Goal: Task Accomplishment & Management: Manage account settings

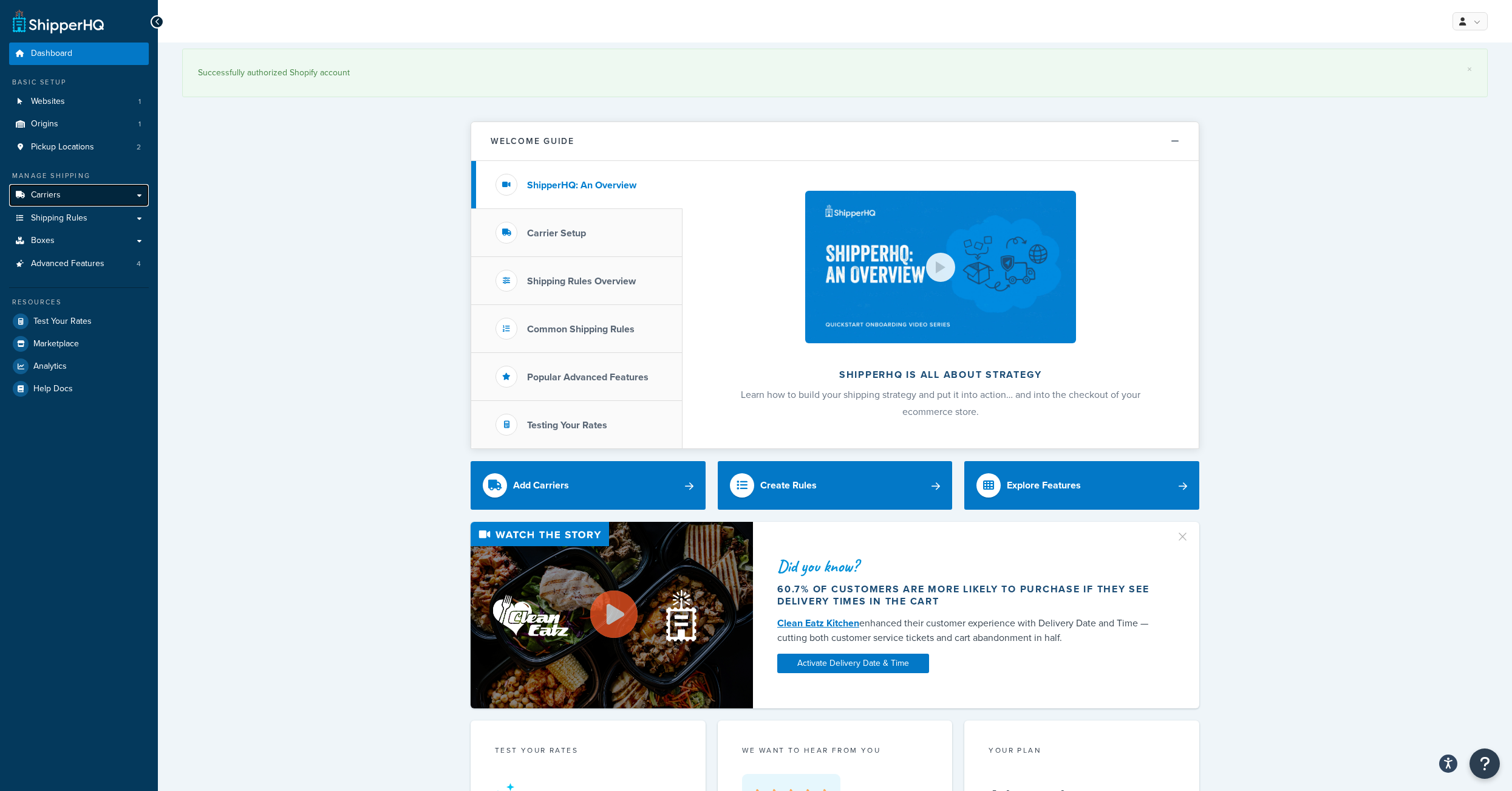
click at [89, 206] on link "Carriers" at bounding box center [79, 195] width 140 height 22
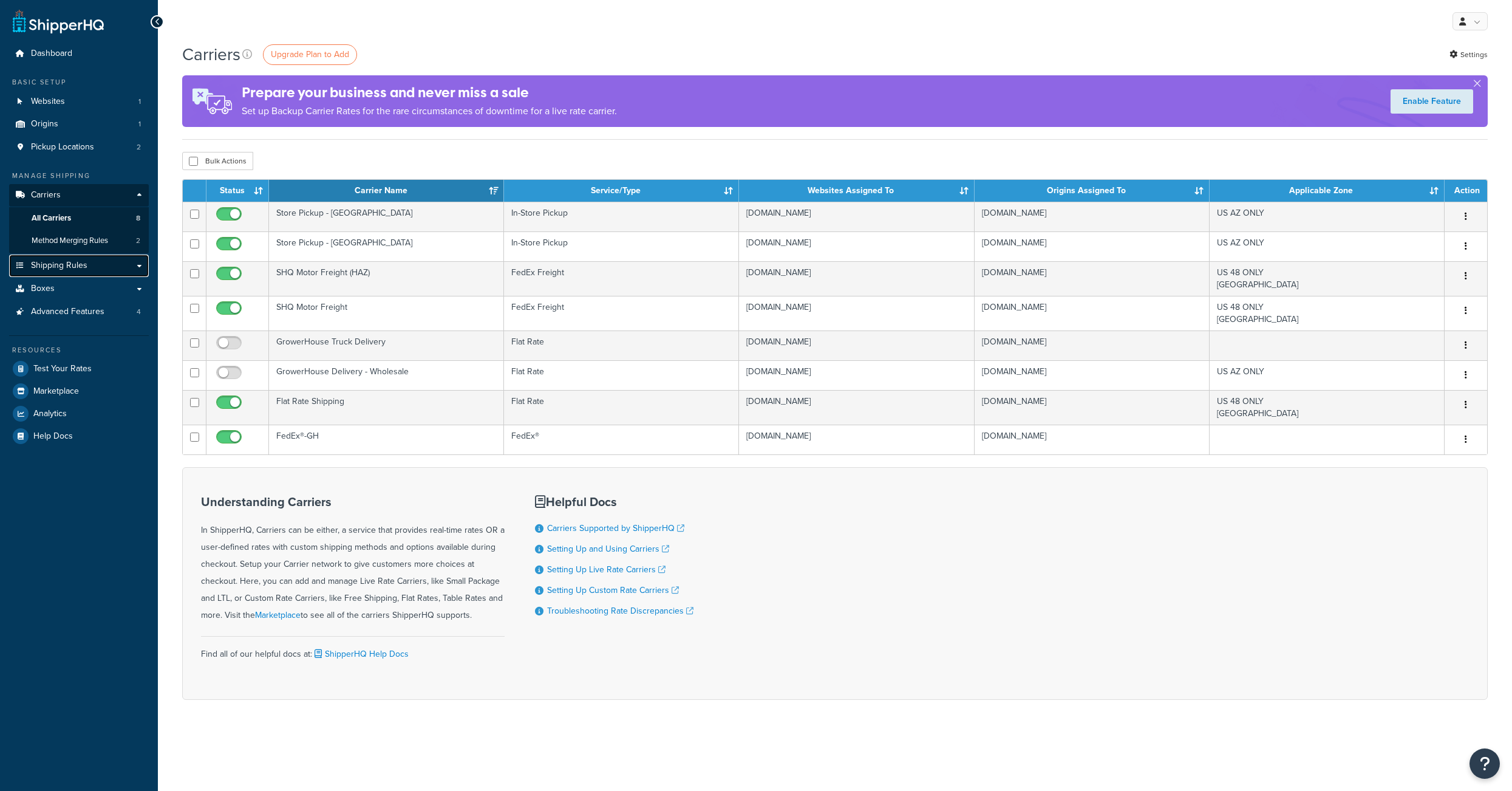
click at [74, 271] on span "Shipping Rules" at bounding box center [59, 266] width 56 height 10
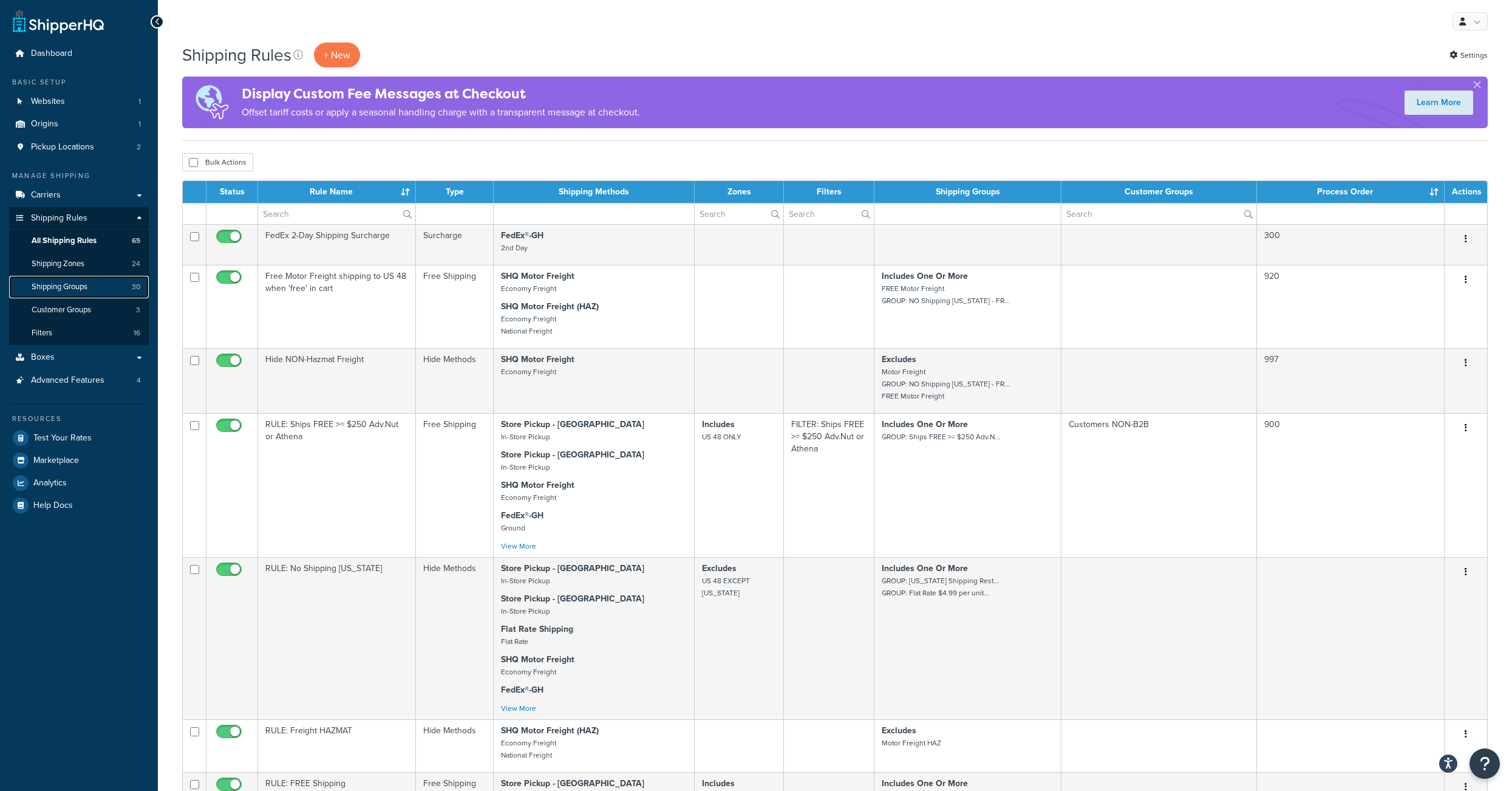
click at [82, 292] on span "Shipping Groups" at bounding box center [59, 287] width 56 height 10
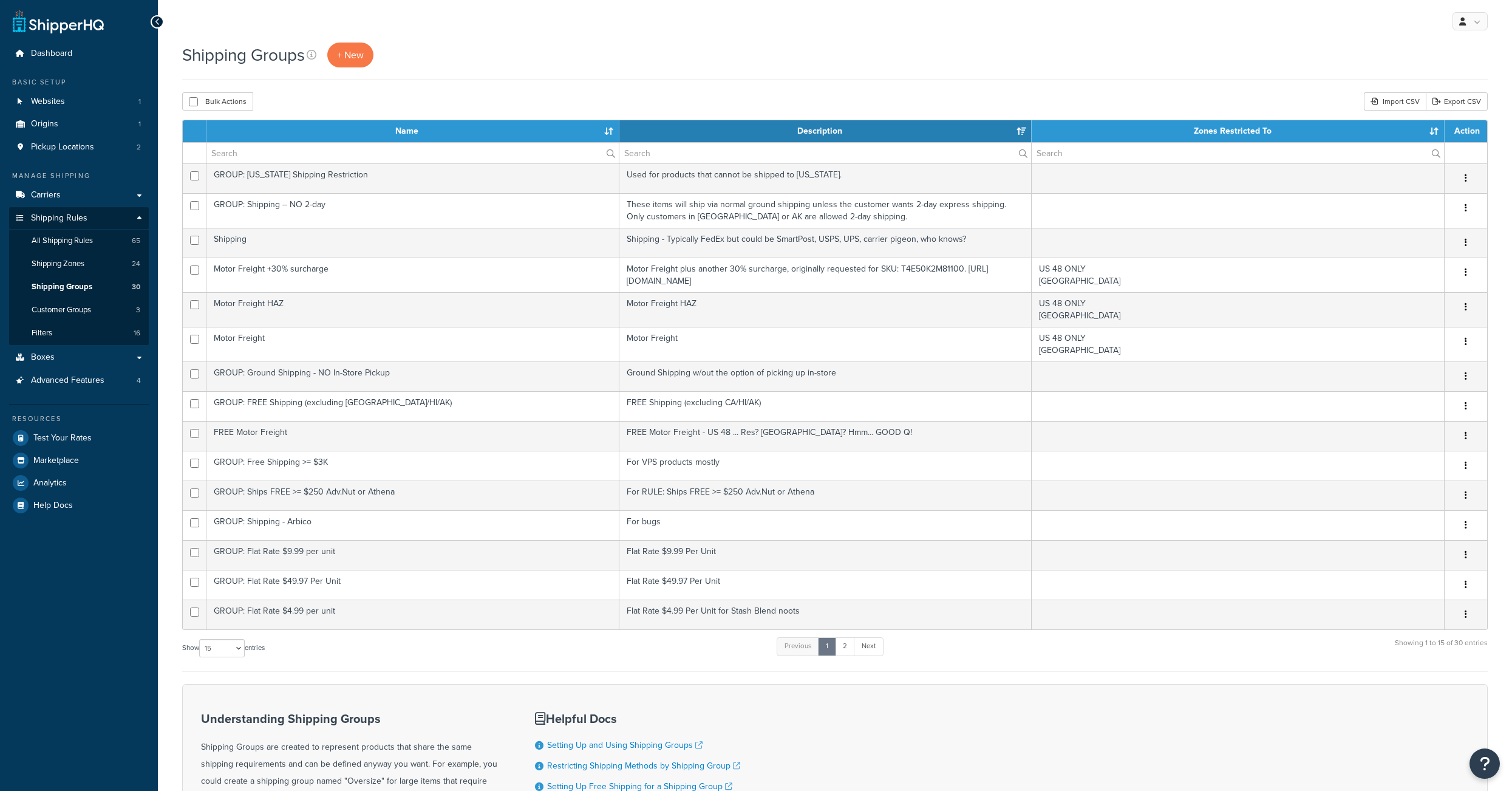
select select "15"
click at [108, 321] on link "Customer Groups 3" at bounding box center [79, 310] width 140 height 22
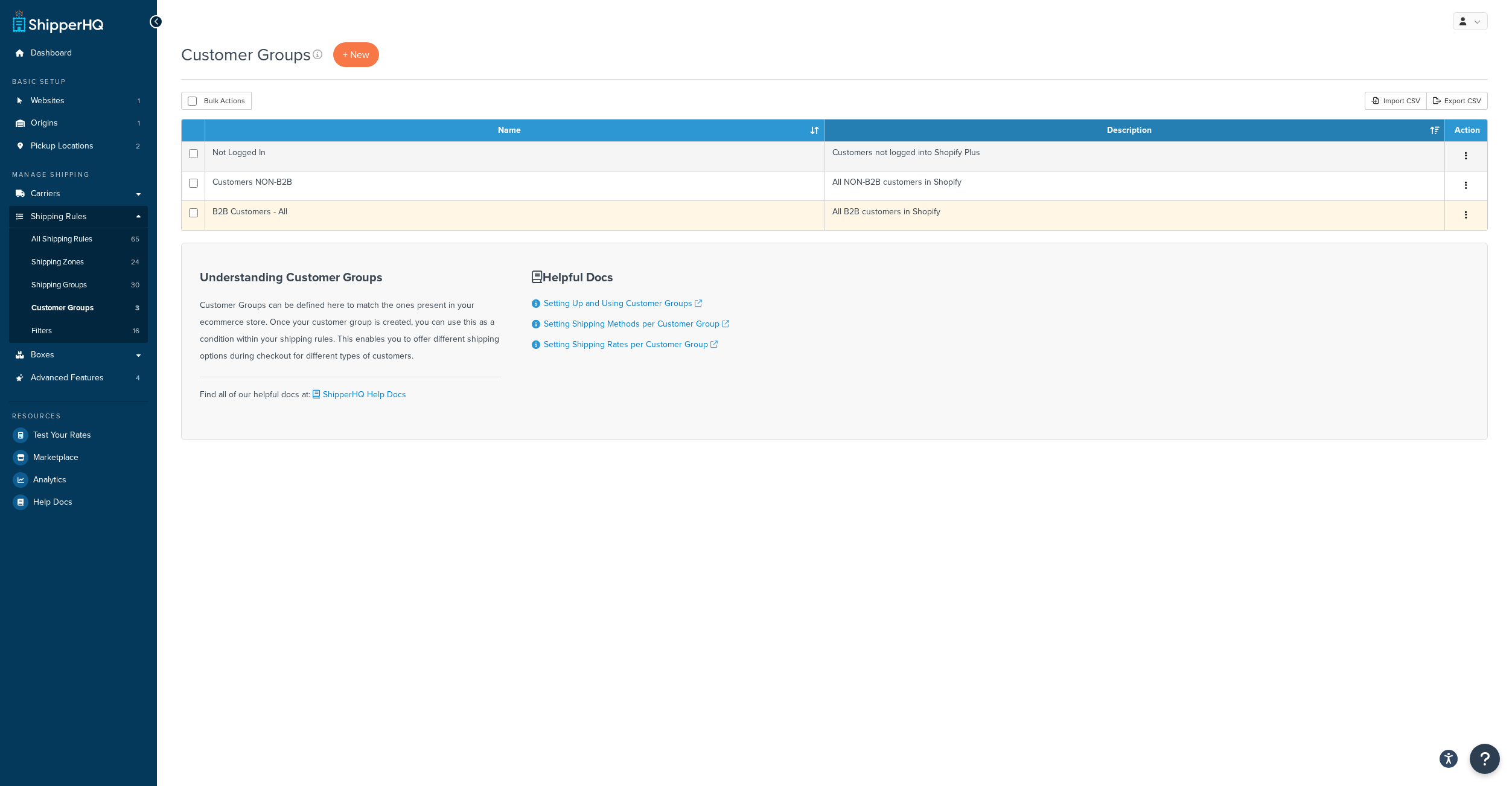
click at [1447, 226] on td "Edit Duplicate [GEOGRAPHIC_DATA]" at bounding box center [1466, 215] width 42 height 29
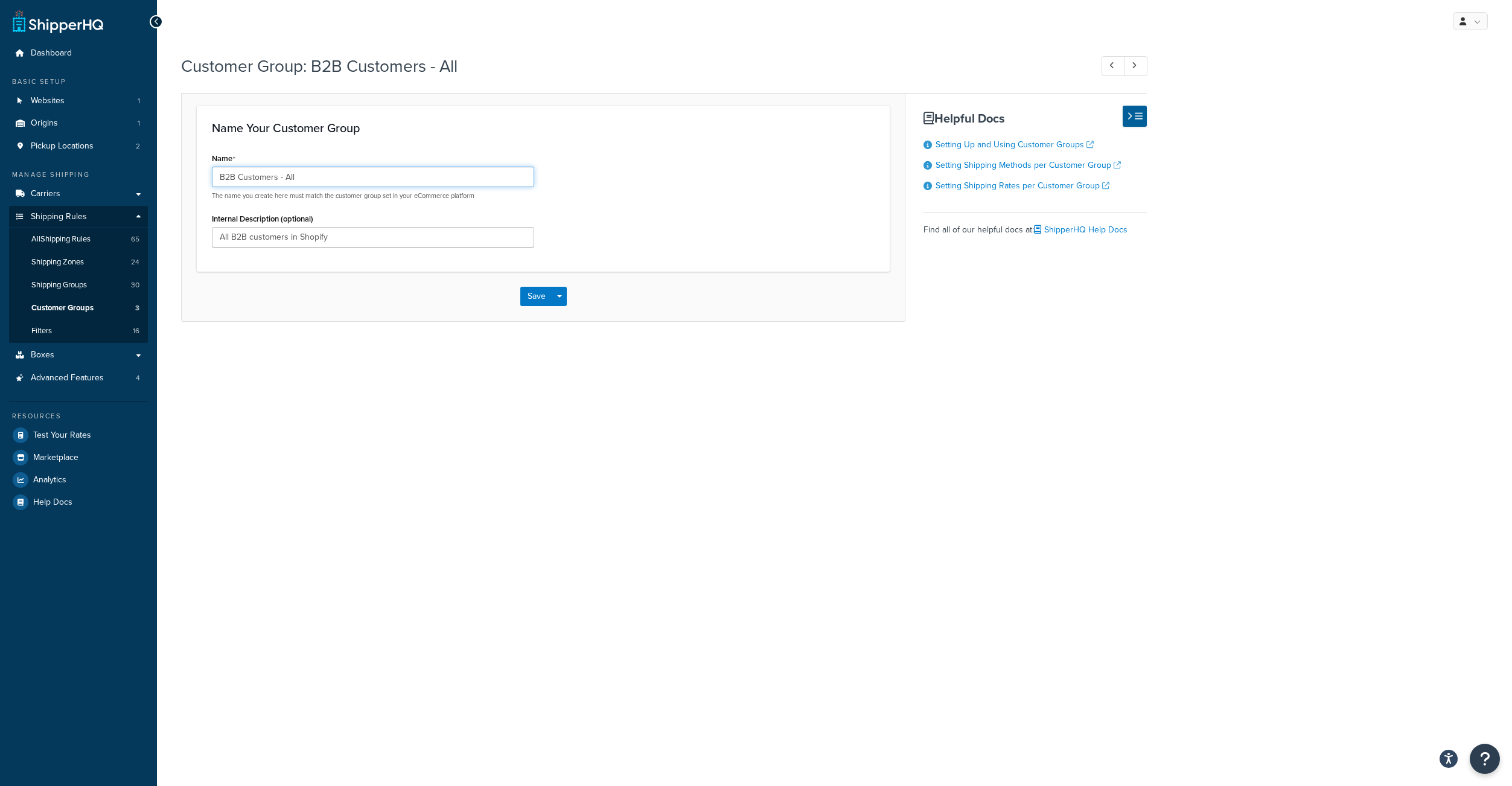
drag, startPoint x: 311, startPoint y: 186, endPoint x: 240, endPoint y: 187, distance: 71.0
click at [239, 184] on input "B2B Customers - All" at bounding box center [373, 177] width 322 height 21
type input "B2B"
click at [392, 347] on div "Customer Group: B2B Customers - All Name Your Customer Group Name B2B The name …" at bounding box center [834, 200] width 1355 height 303
click at [534, 305] on button "Save" at bounding box center [536, 296] width 32 height 19
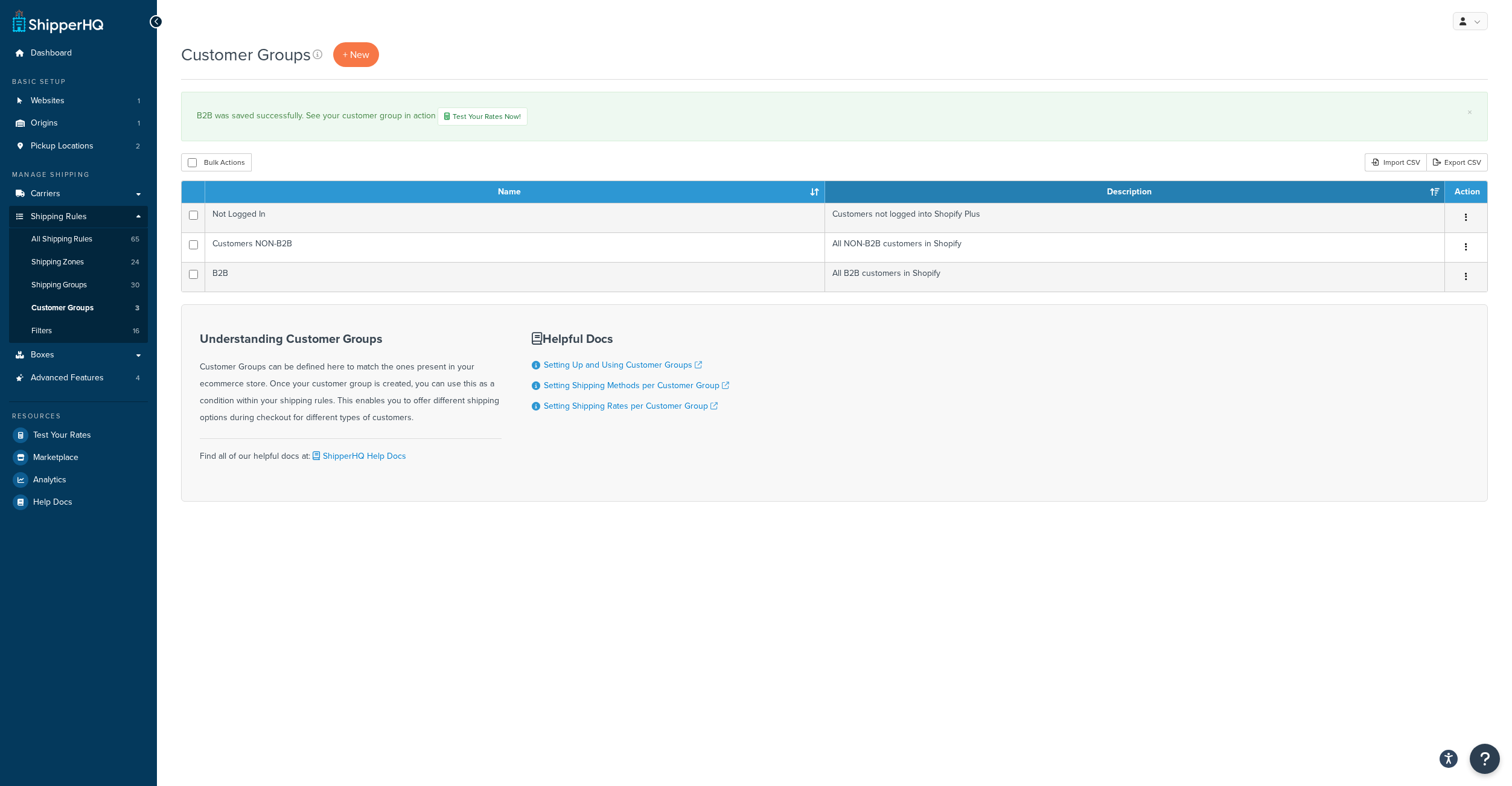
click at [520, 73] on div "Customer Groups + New" at bounding box center [834, 61] width 1307 height 37
click at [60, 199] on span "Carriers" at bounding box center [45, 194] width 29 height 10
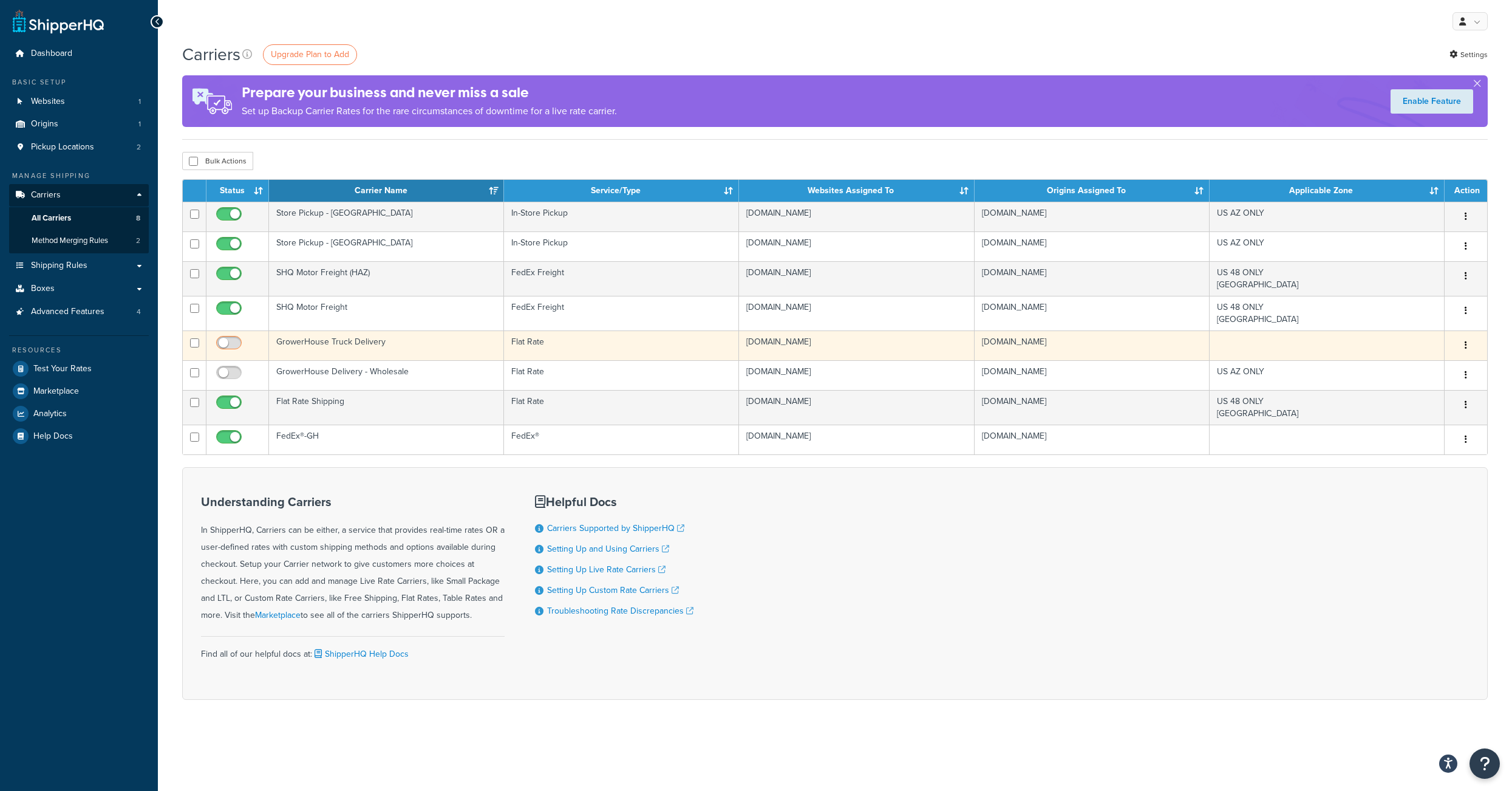
click at [238, 353] on input "checkbox" at bounding box center [230, 345] width 33 height 15
checkbox input "true"
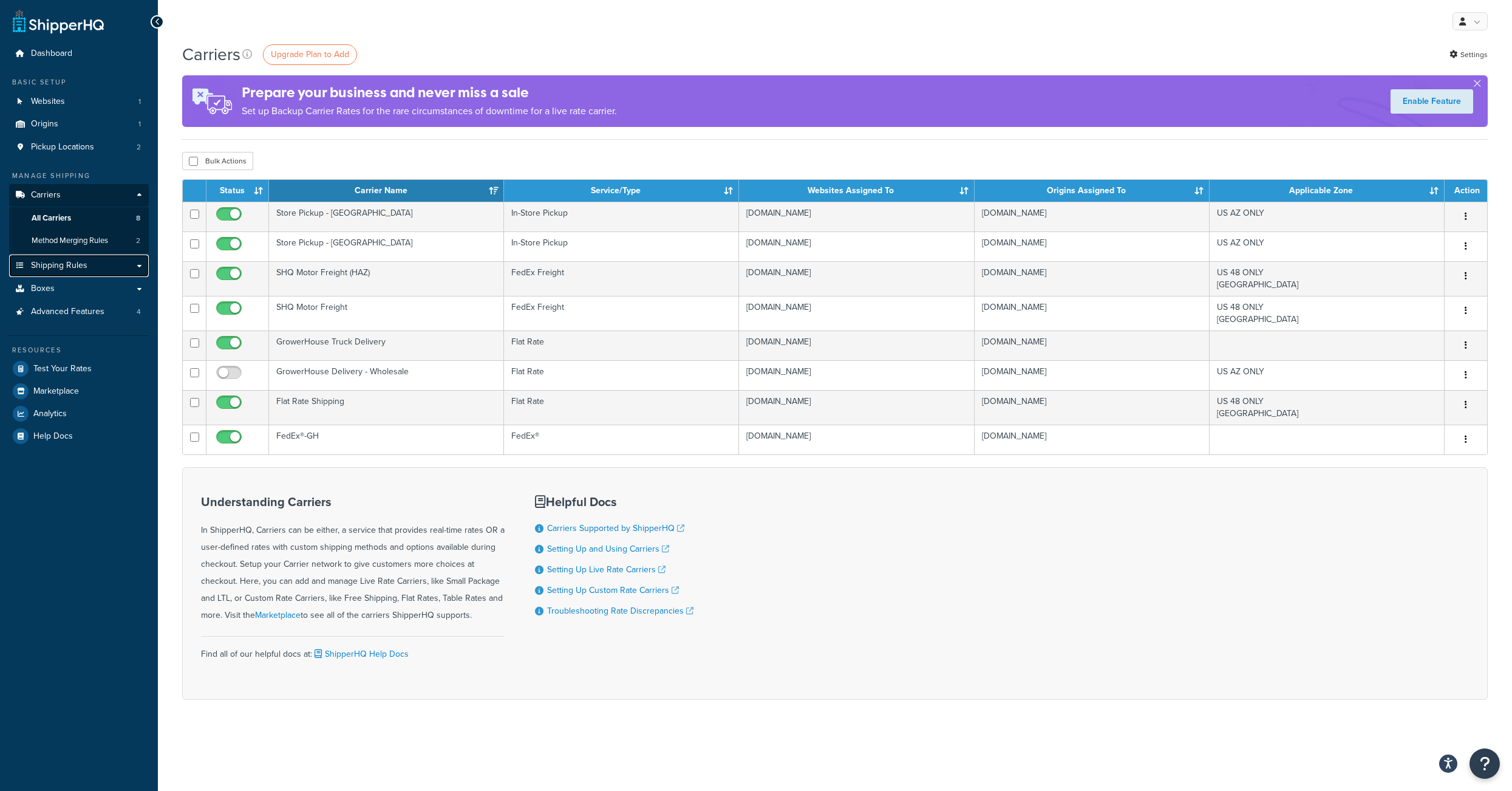
click at [94, 276] on link "Shipping Rules" at bounding box center [79, 266] width 140 height 22
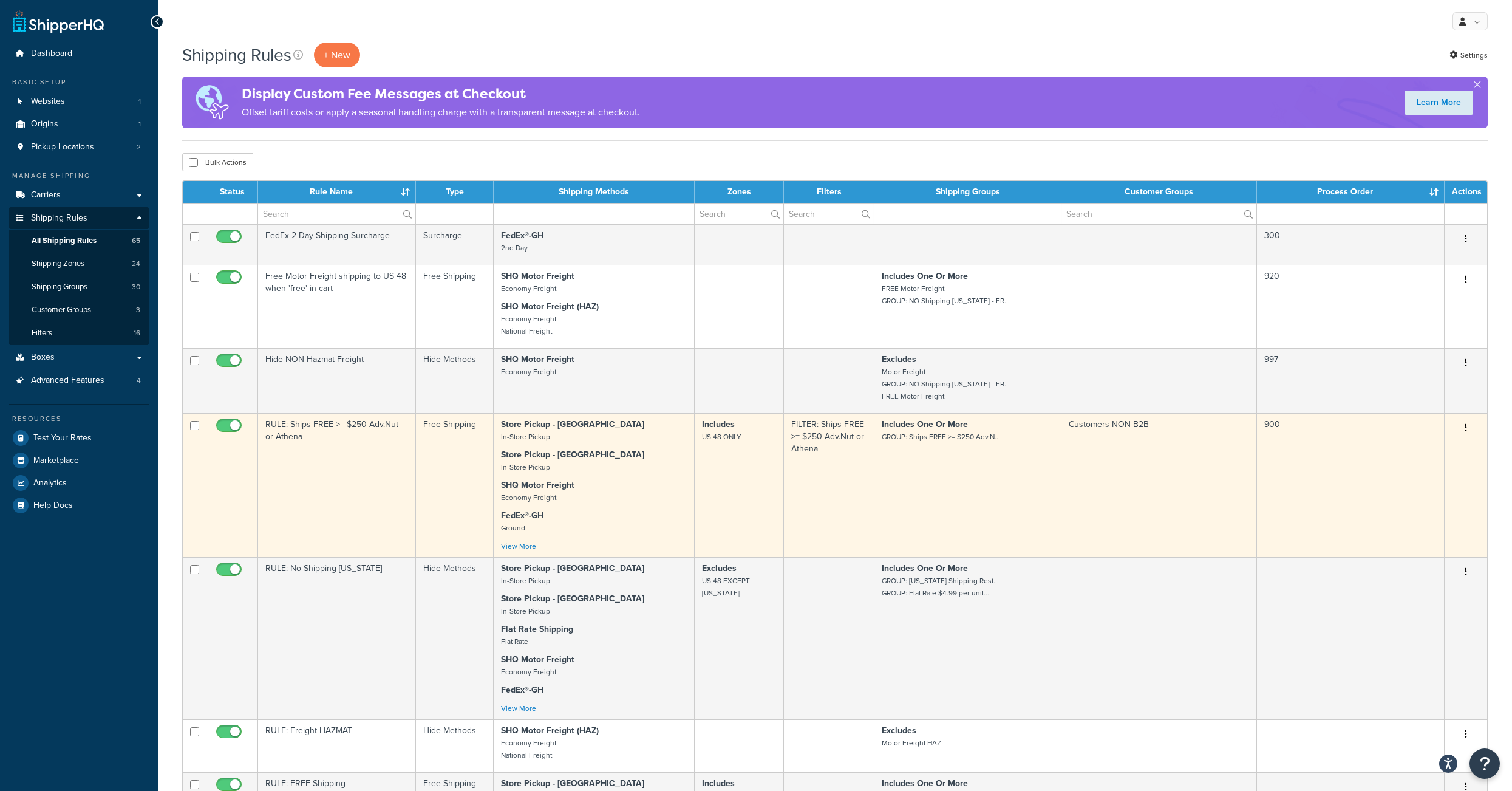
click at [1467, 438] on button "button" at bounding box center [1465, 428] width 17 height 20
click at [1403, 463] on link "Edit" at bounding box center [1425, 451] width 96 height 25
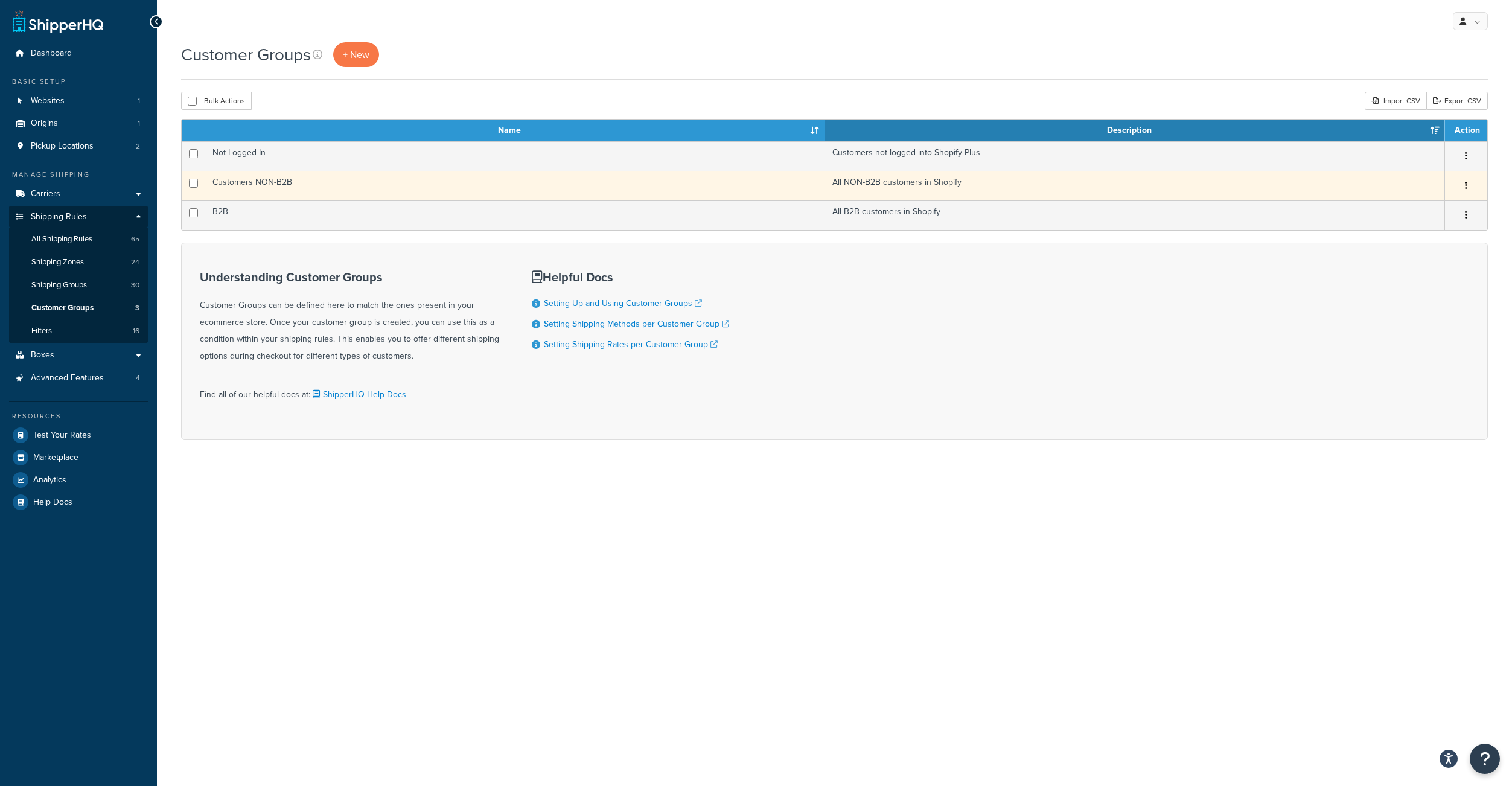
click at [290, 191] on td "Customers NON-B2B" at bounding box center [515, 185] width 620 height 29
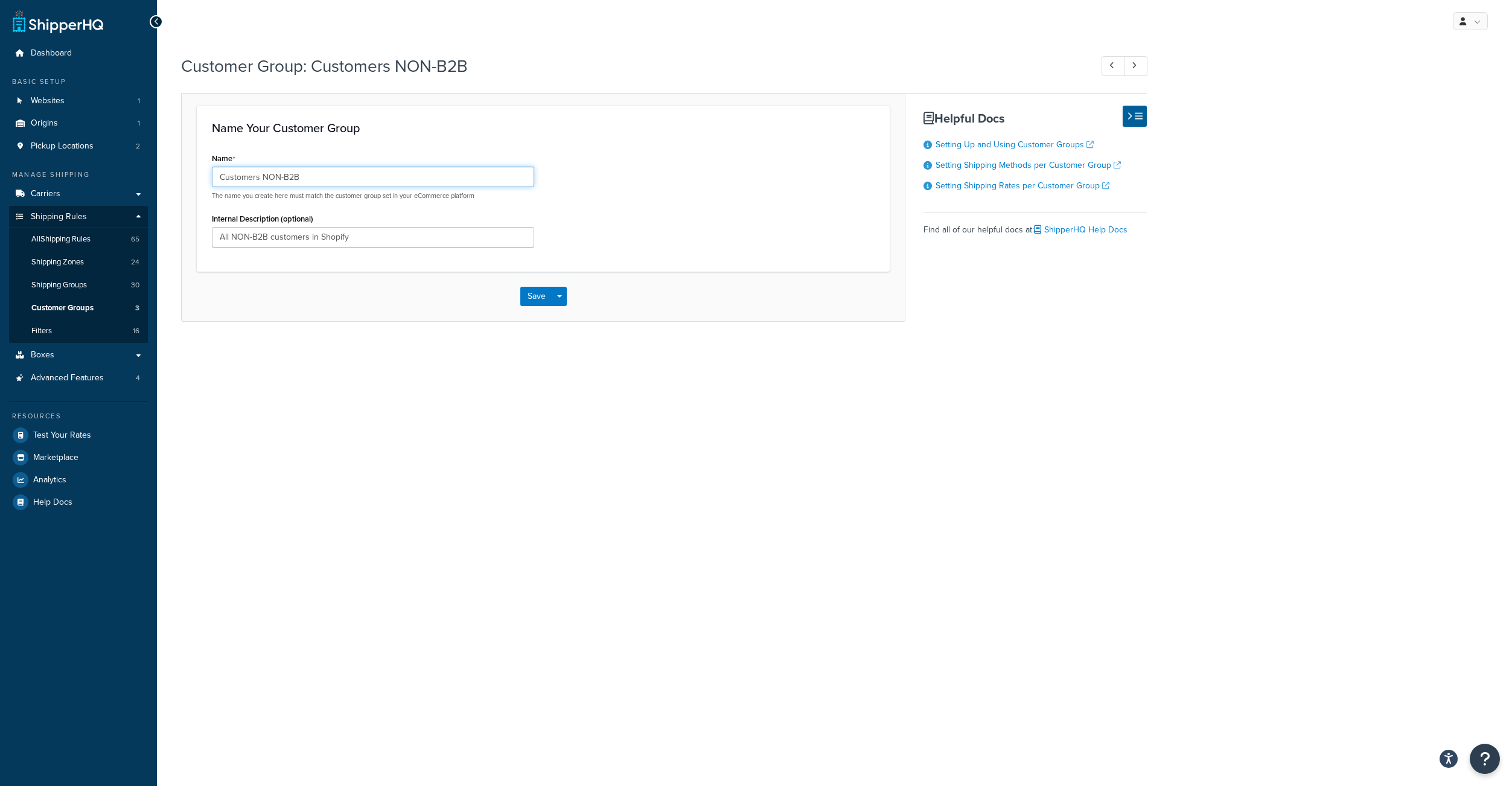
drag, startPoint x: 268, startPoint y: 182, endPoint x: 215, endPoint y: 174, distance: 53.6
click at [215, 174] on input "Customers NON-B2B" at bounding box center [373, 177] width 322 height 21
type input "NON-B2B"
click at [639, 251] on div "Name NON-B2B The name you create here must match the customer group set in your…" at bounding box center [543, 203] width 681 height 106
click at [532, 302] on button "Save" at bounding box center [536, 296] width 32 height 19
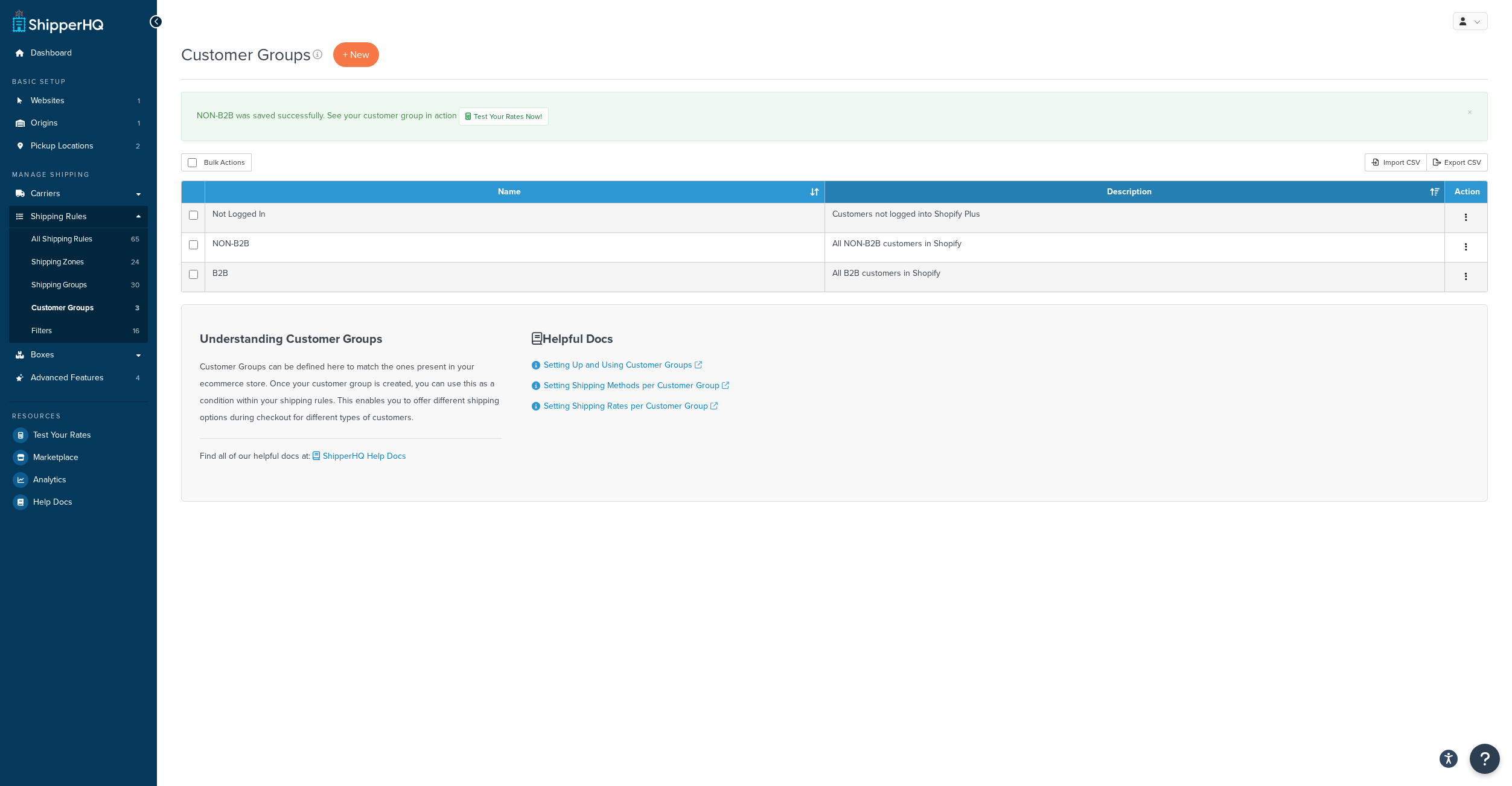
click at [832, 62] on div "Customer Groups + New" at bounding box center [834, 55] width 1307 height 24
click at [64, 204] on link "Carriers" at bounding box center [78, 193] width 139 height 22
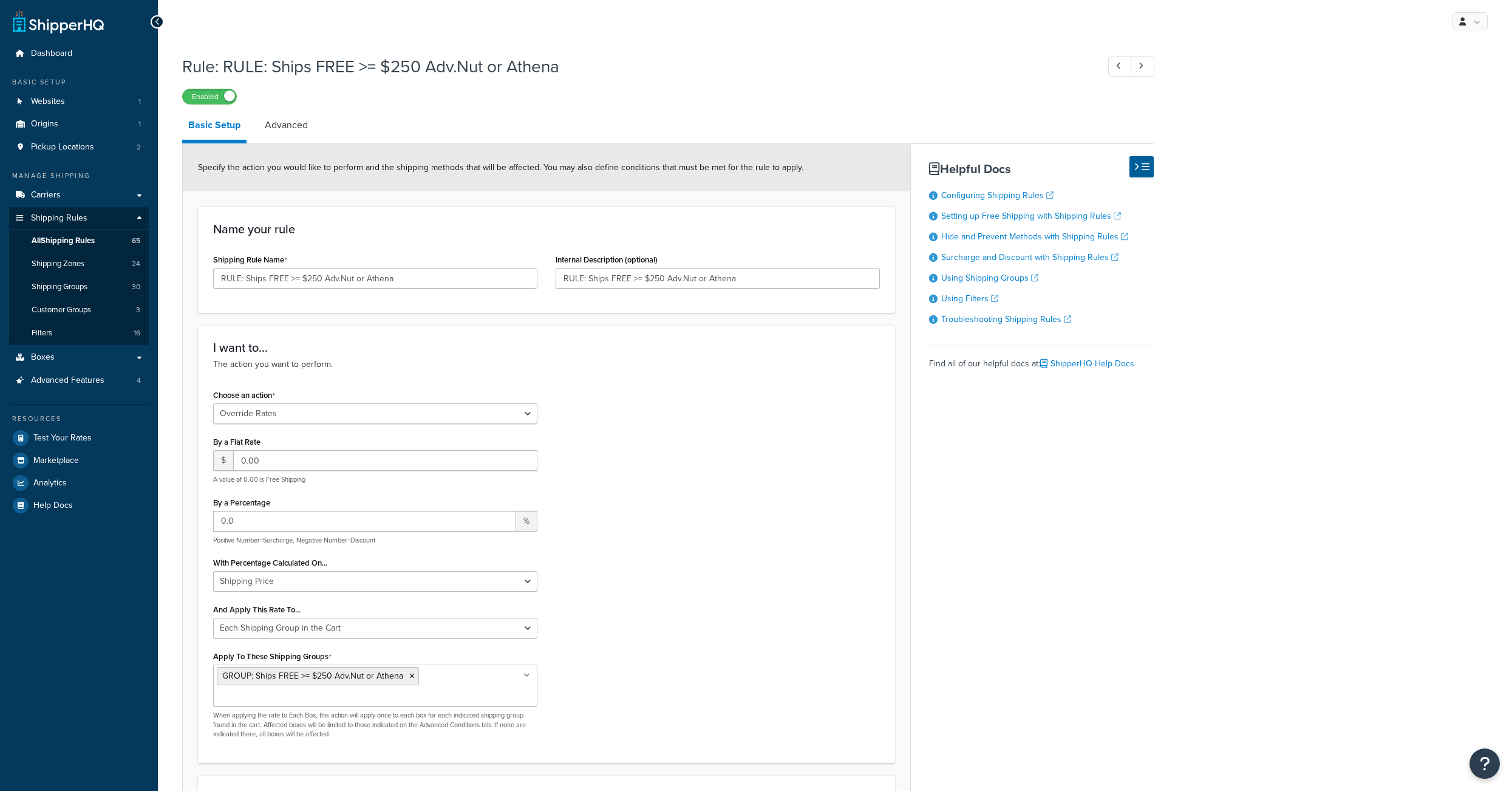
select select "OVERRIDE"
select select "SHIPPING_GROUP"
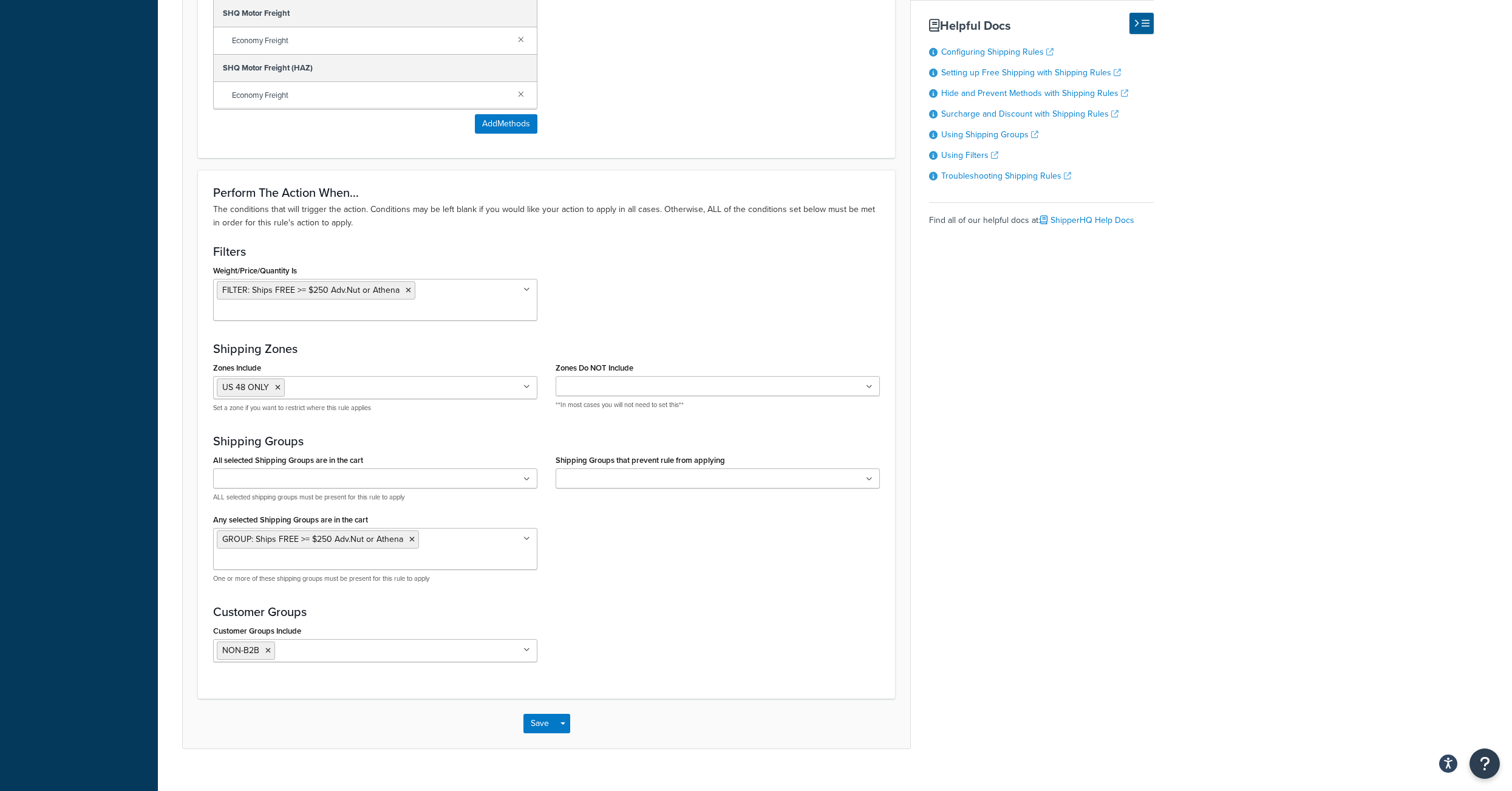
scroll to position [1108, 0]
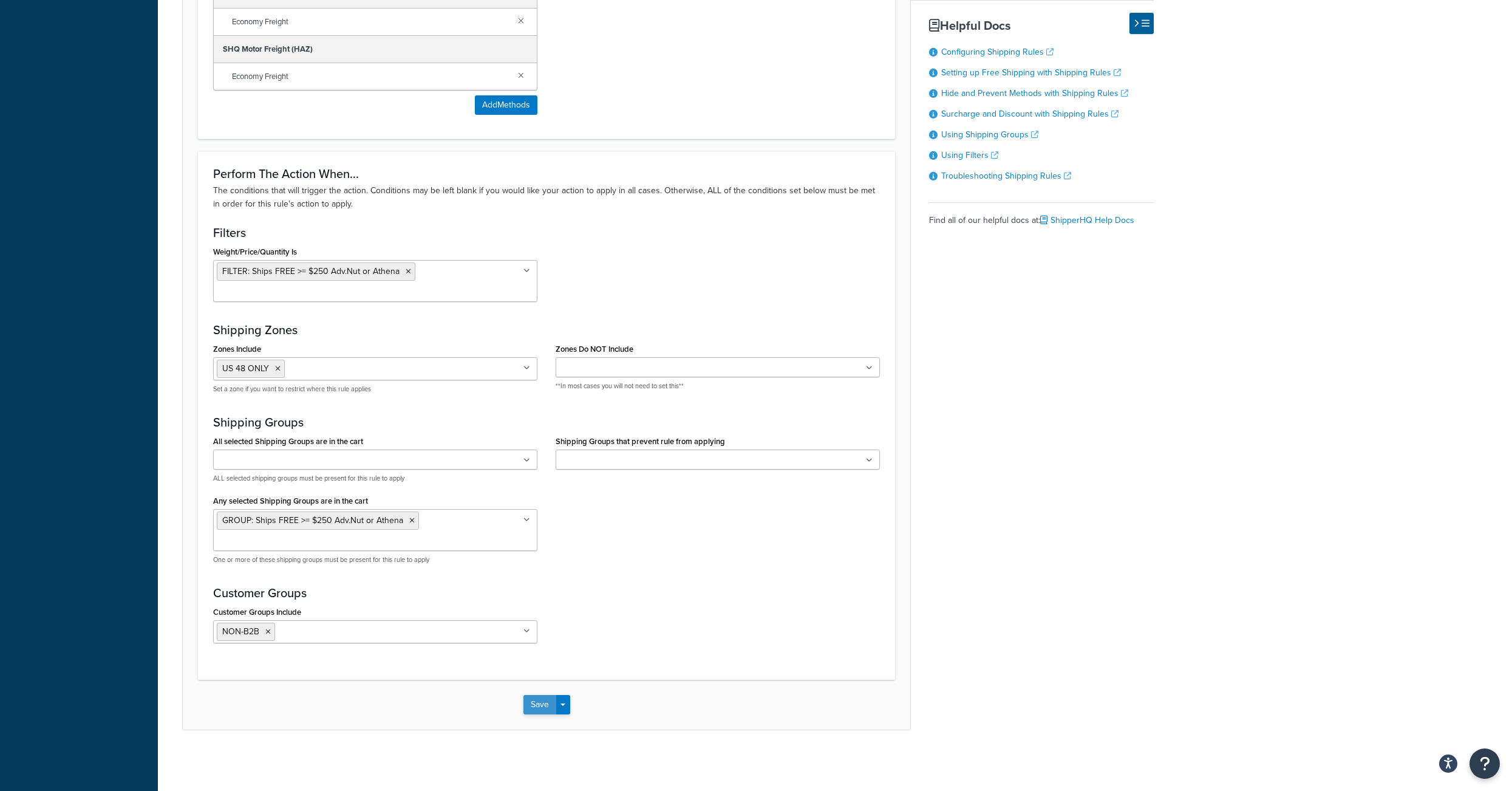
click at [538, 710] on button "Save" at bounding box center [539, 704] width 33 height 20
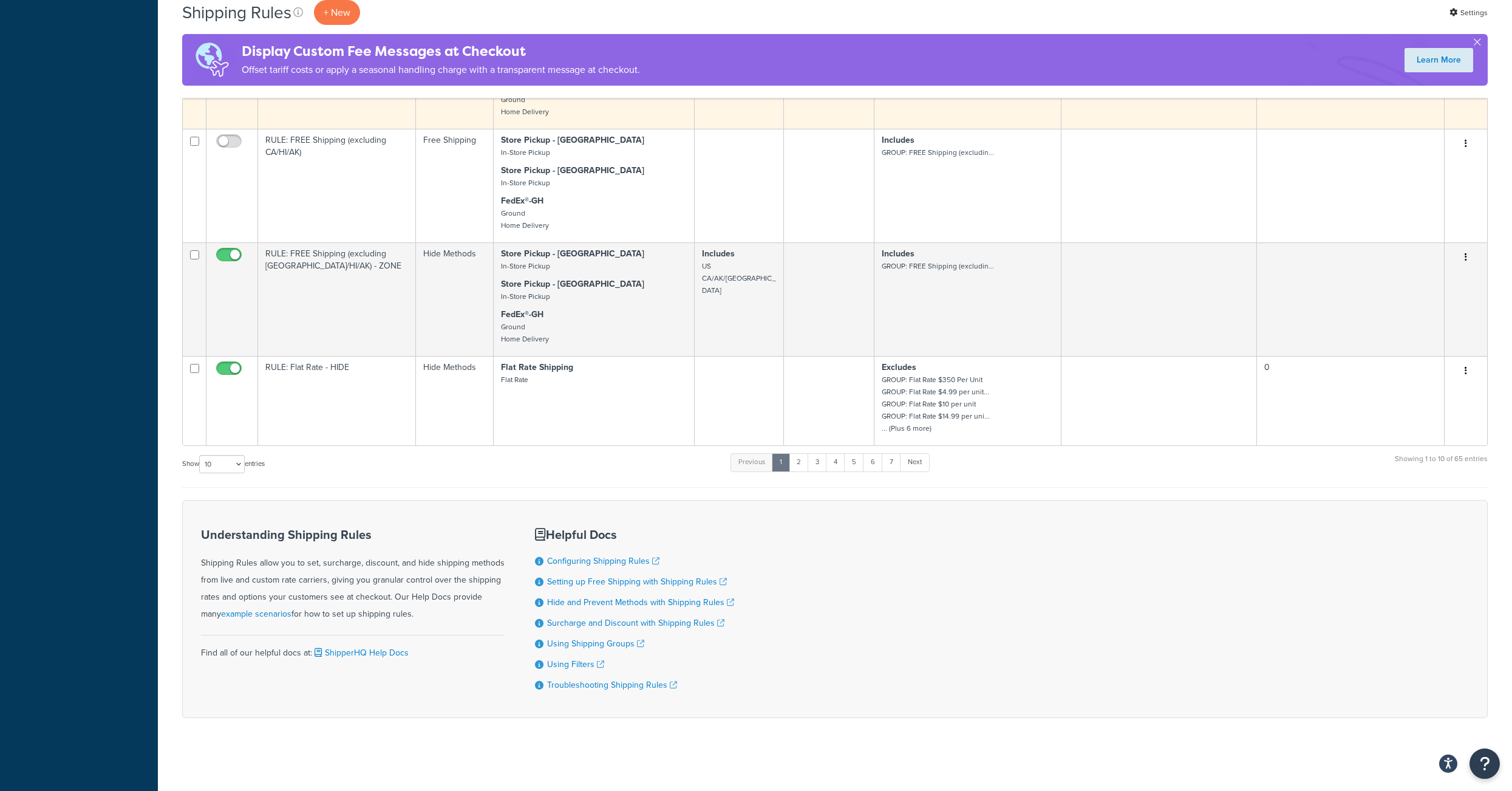
scroll to position [920, 0]
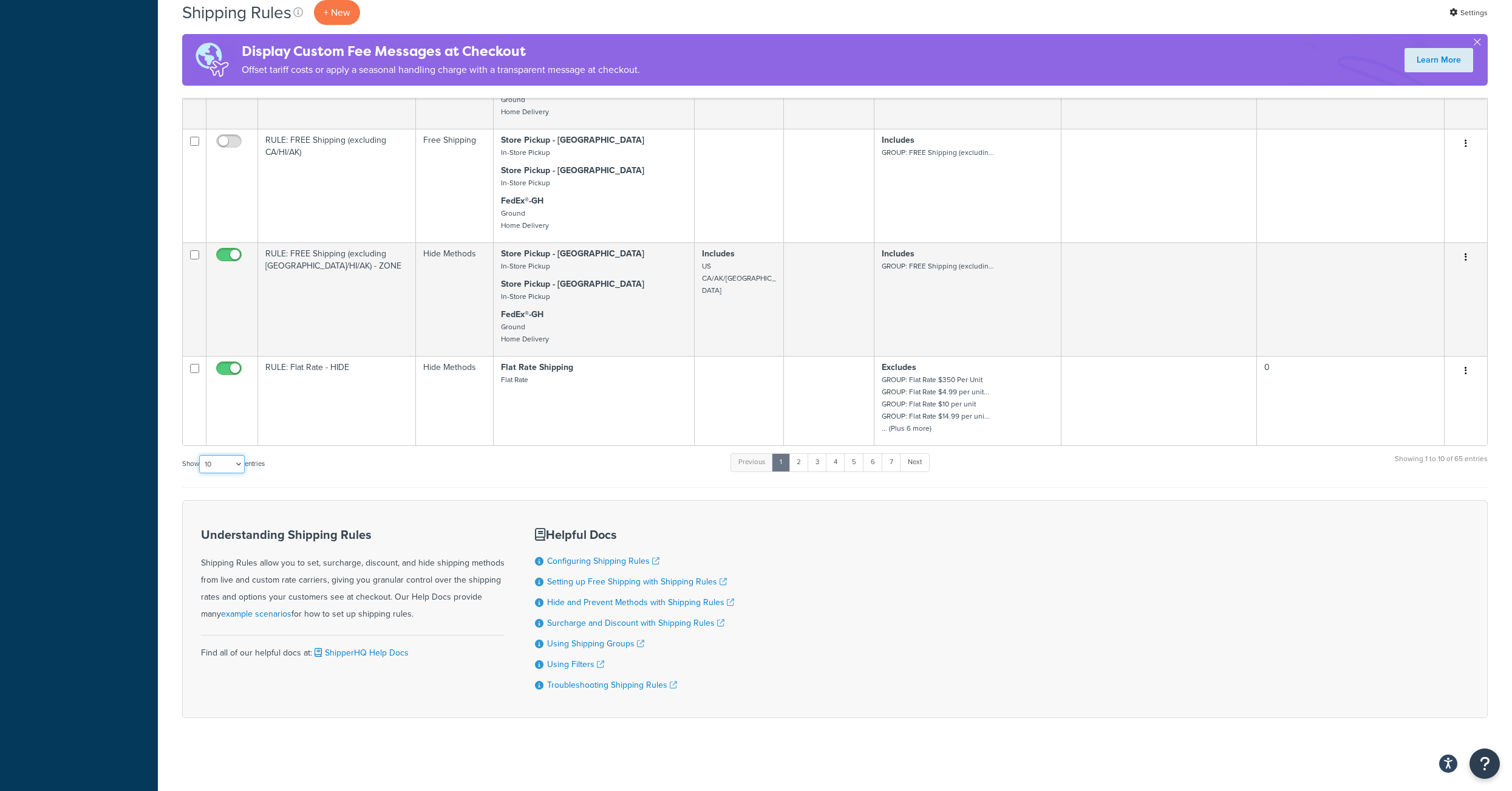
select select "1000"
click option "1000" at bounding box center [0, 0] width 0 height 0
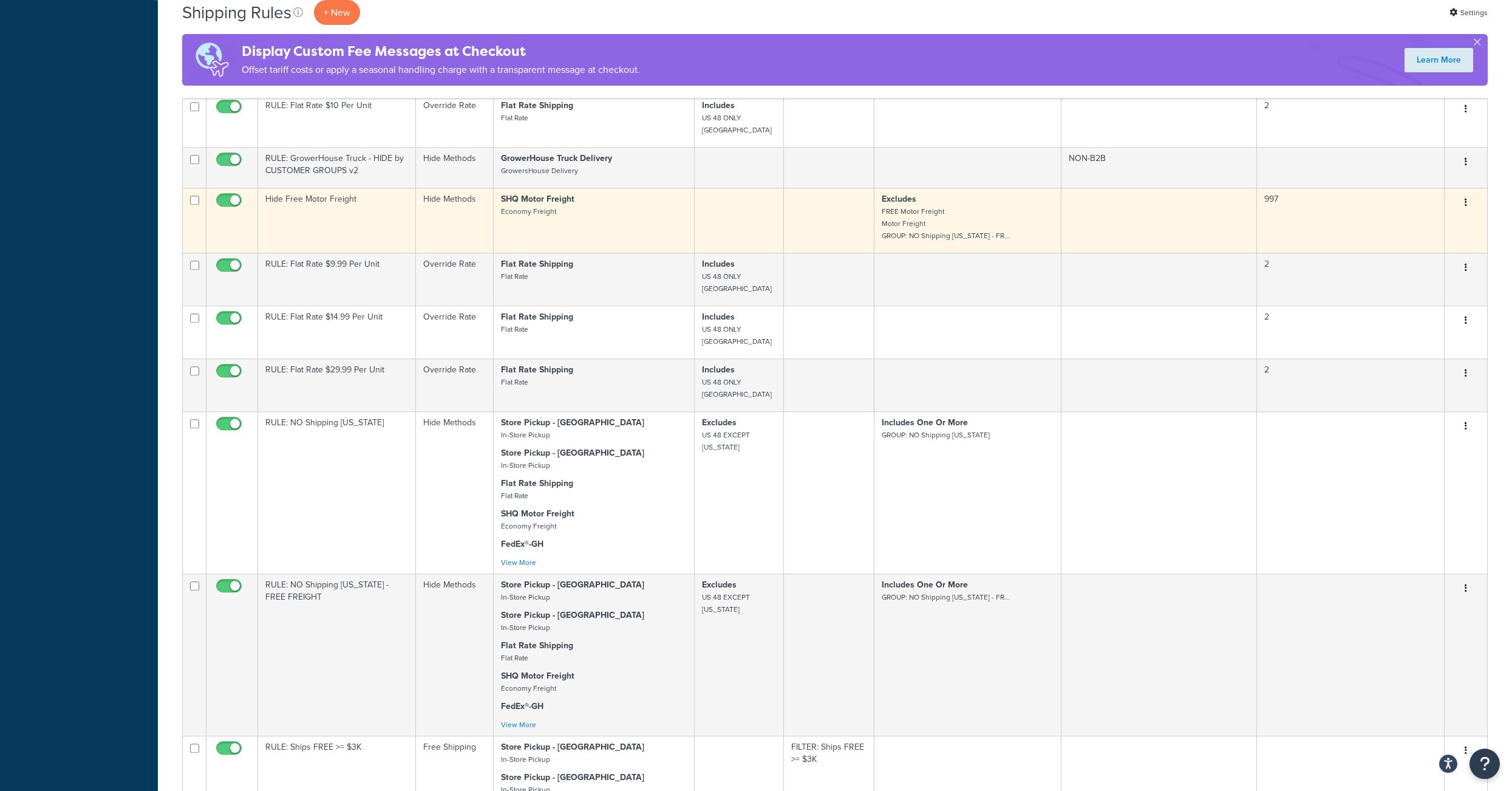
scroll to position [2986, 0]
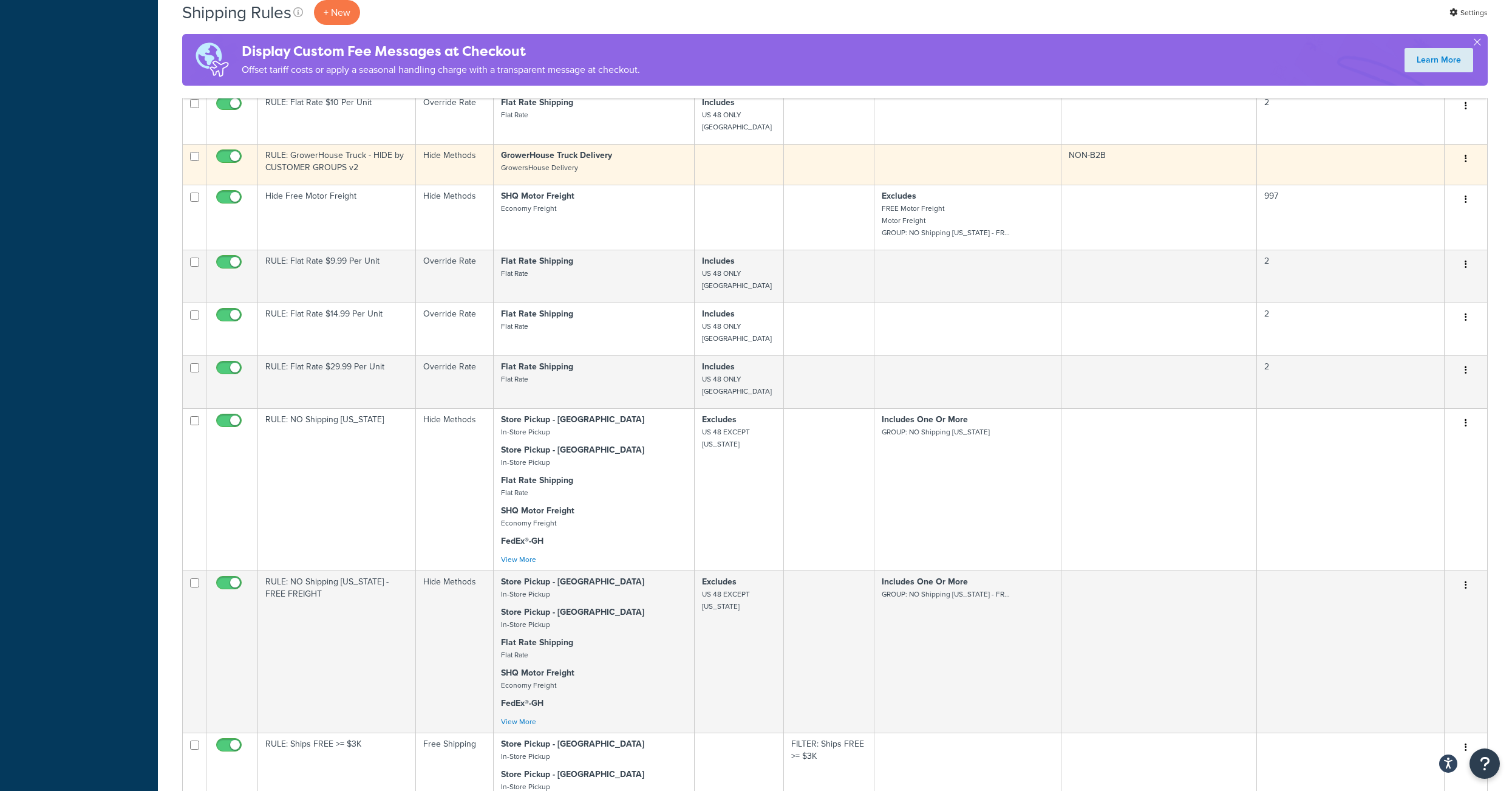
click at [1463, 169] on button "button" at bounding box center [1465, 158] width 17 height 20
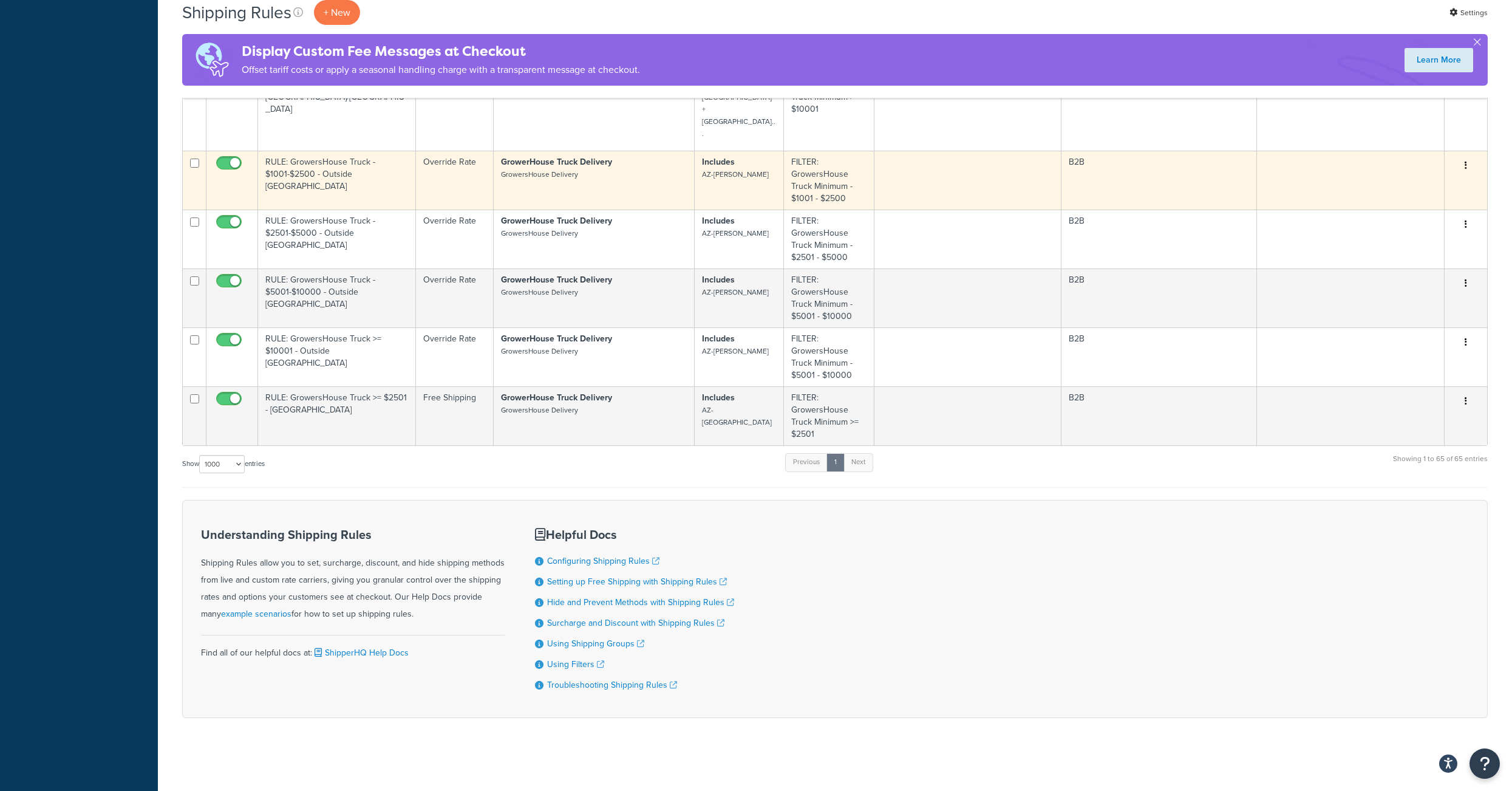
scroll to position [4924, 0]
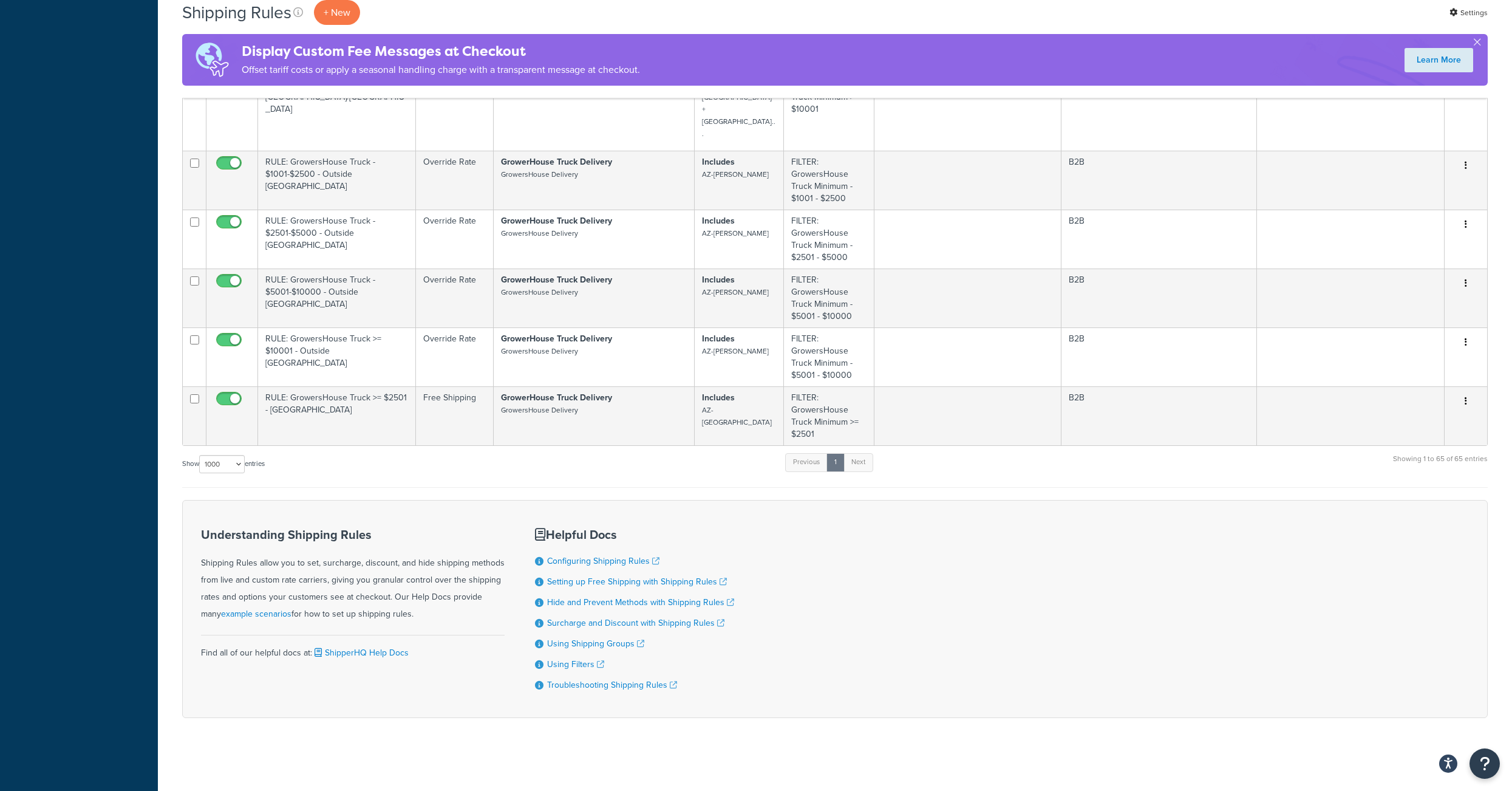
click at [1001, 488] on div "Show 10 15 25 50 100 1000 entries Previous 1 Next Showing 1 to 65 of 65 entries" at bounding box center [835, 470] width 1305 height 36
click at [1094, 596] on div "Understanding Shipping Rules Shipping Rules allow you to set, surcharge, discou…" at bounding box center [835, 609] width 1305 height 218
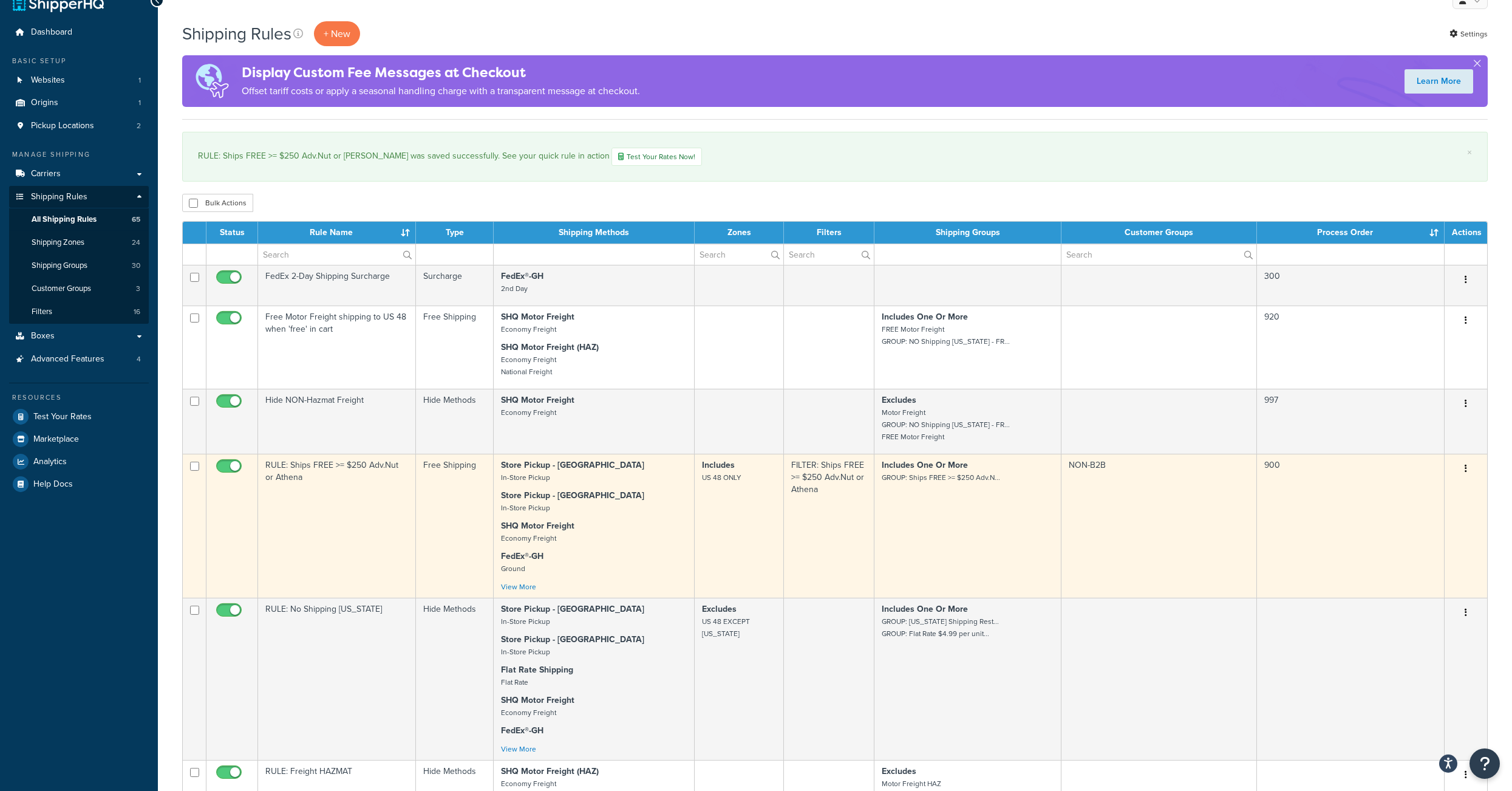
scroll to position [23, 0]
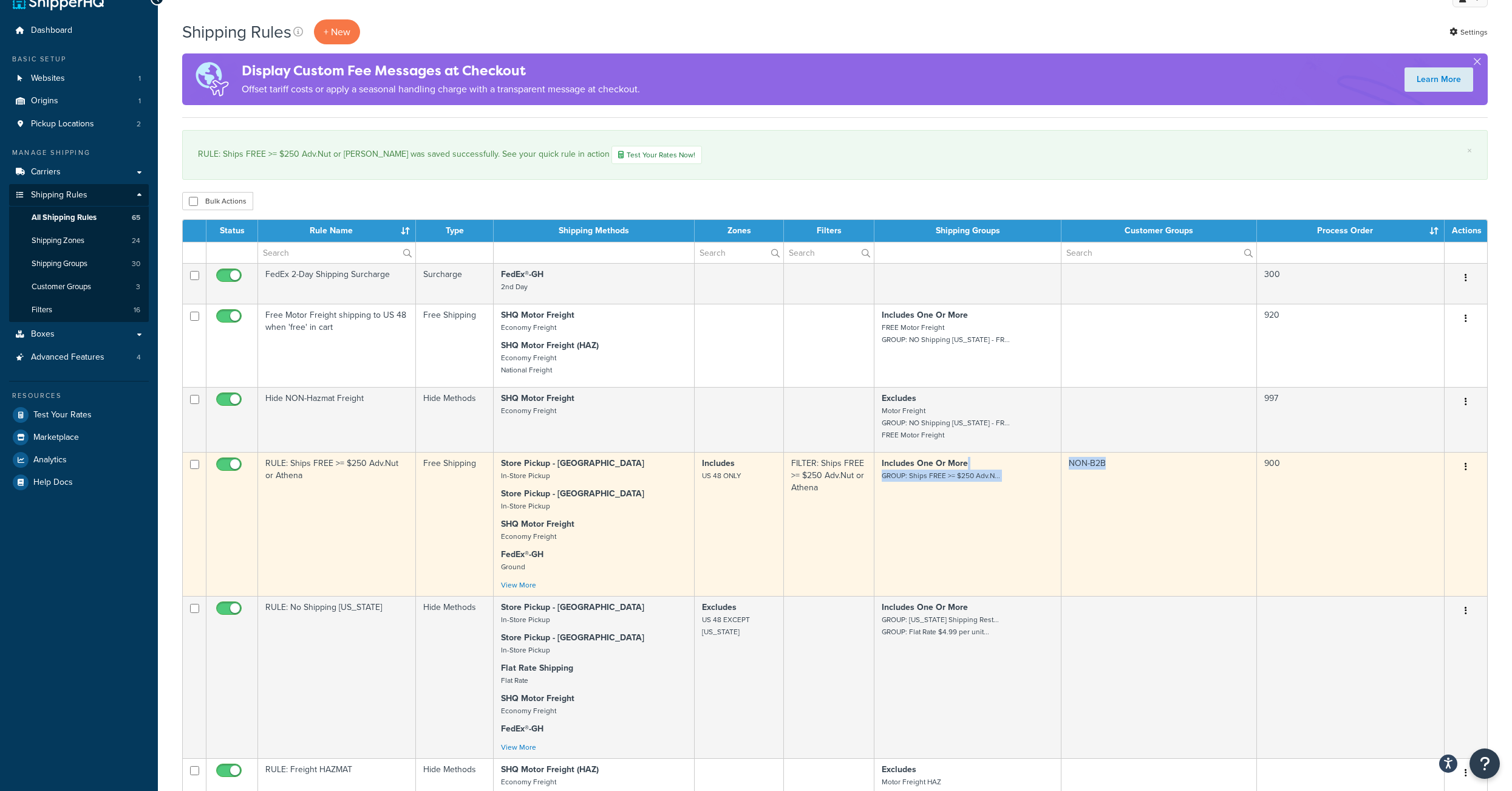
drag, startPoint x: 1104, startPoint y: 490, endPoint x: 1061, endPoint y: 493, distance: 43.1
click at [1061, 493] on tr "RULE: Ships FREE >= $250 Adv.Nut or Athena Free Shipping Store Pickup - Tucson …" at bounding box center [835, 523] width 1304 height 144
click at [1061, 492] on td "Includes One Or More GROUP: Ships FREE >= $250 Adv.N..." at bounding box center [967, 523] width 187 height 144
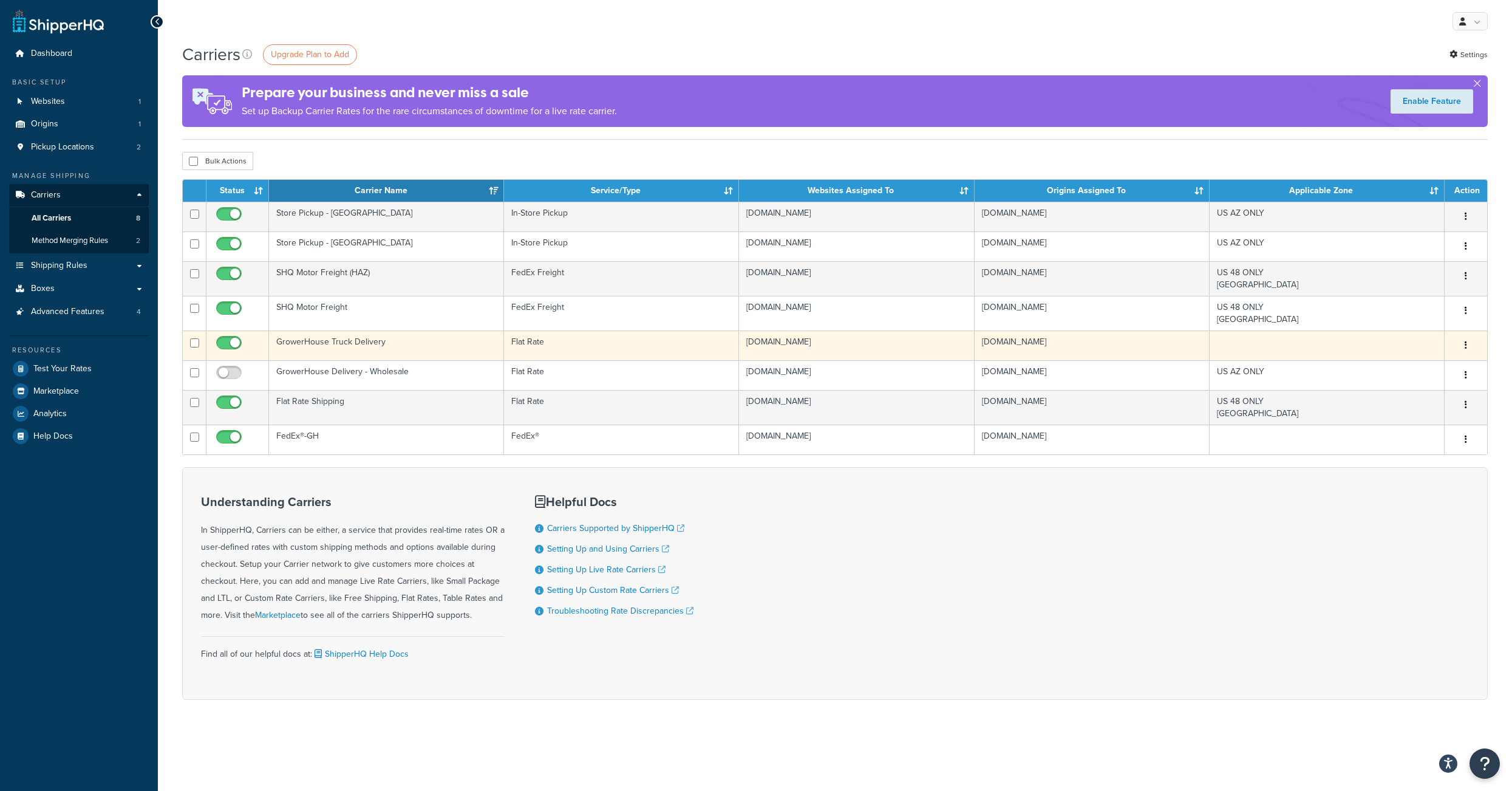
click at [218, 353] on input "checkbox" at bounding box center [230, 345] width 33 height 15
checkbox input "false"
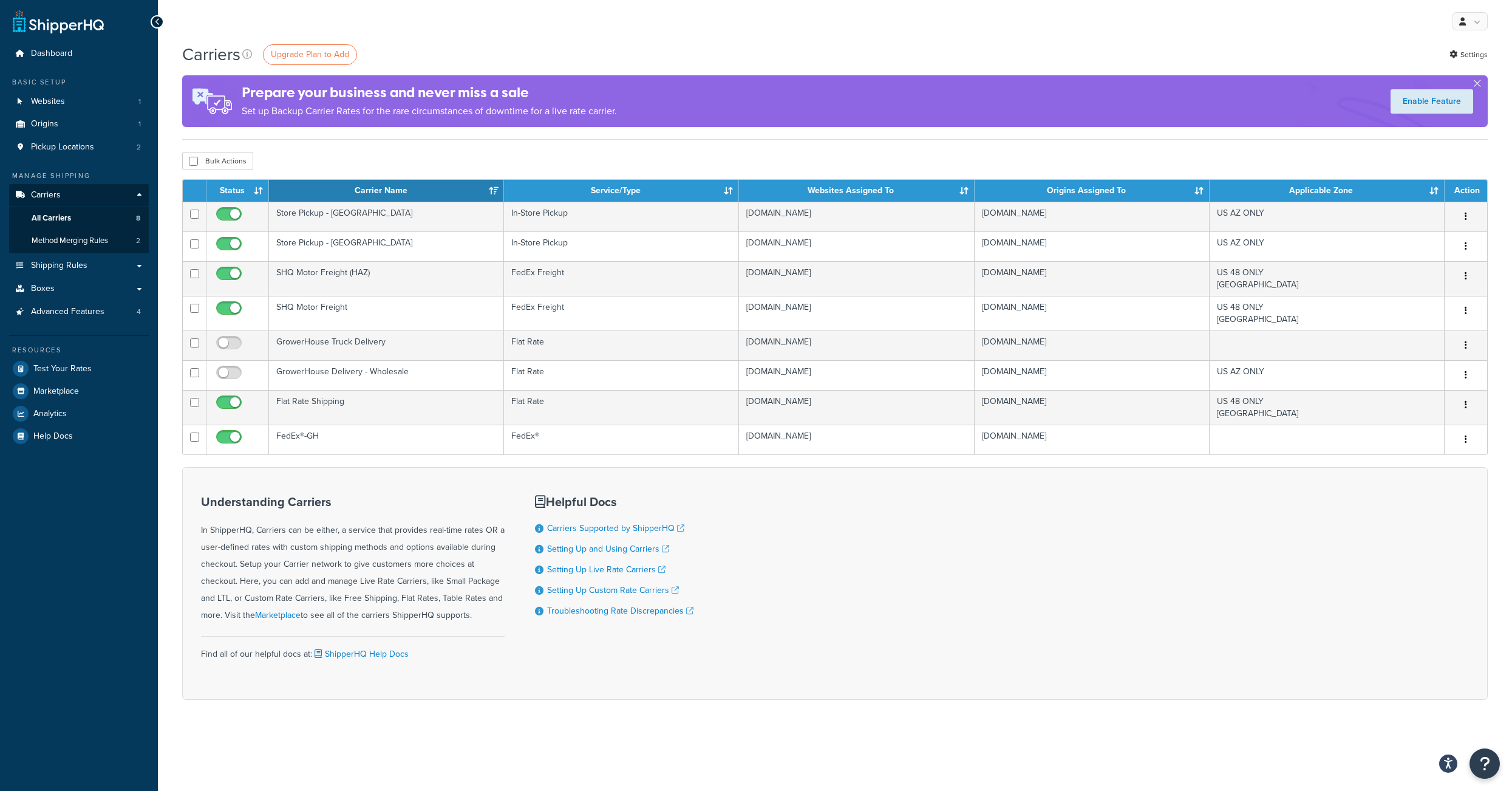
click at [840, 655] on div "Understanding Carriers In ShipperHQ, Carriers can be either, a service that pro…" at bounding box center [835, 583] width 1305 height 232
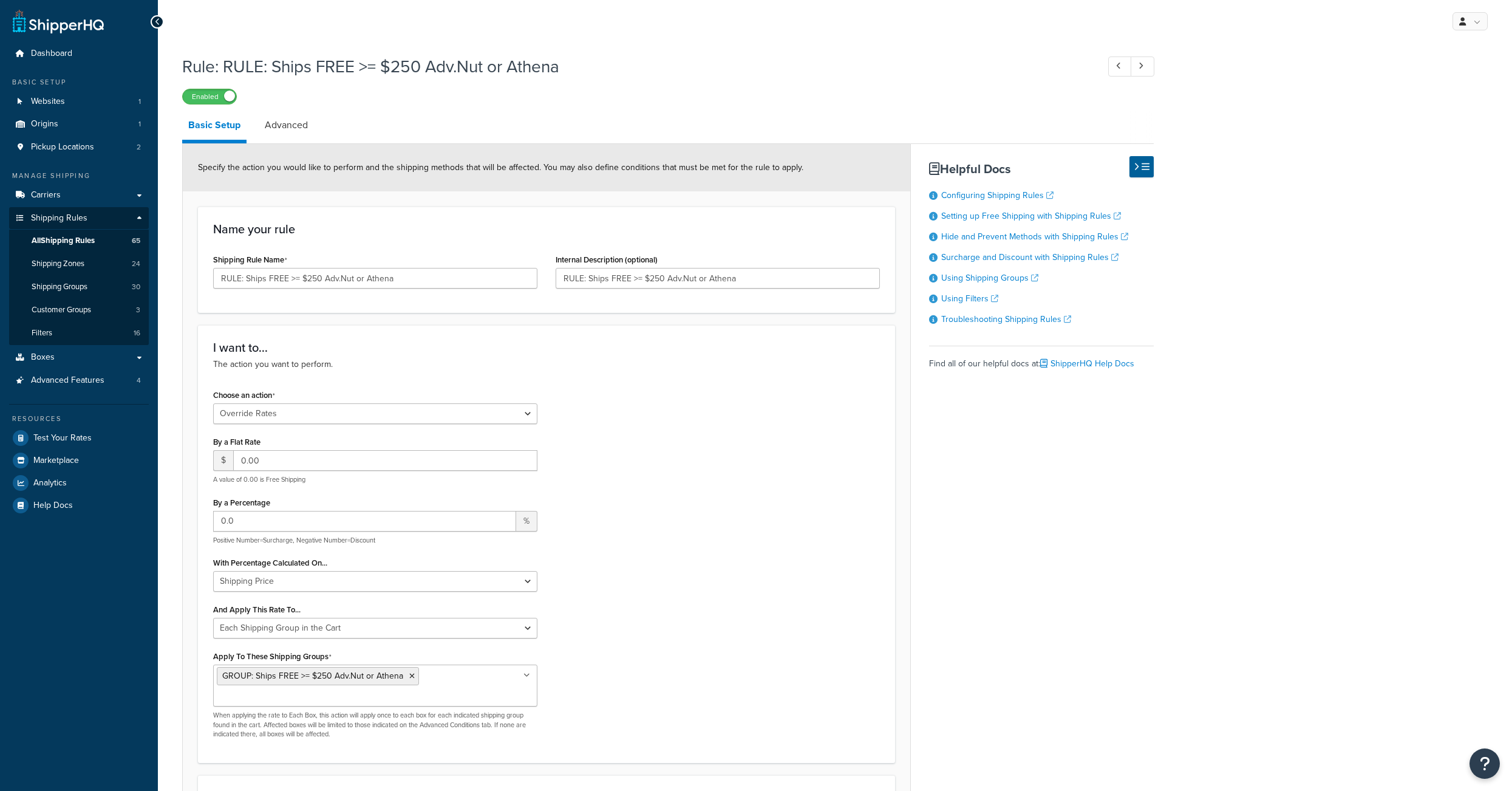
select select "OVERRIDE"
select select "SHIPPING_GROUP"
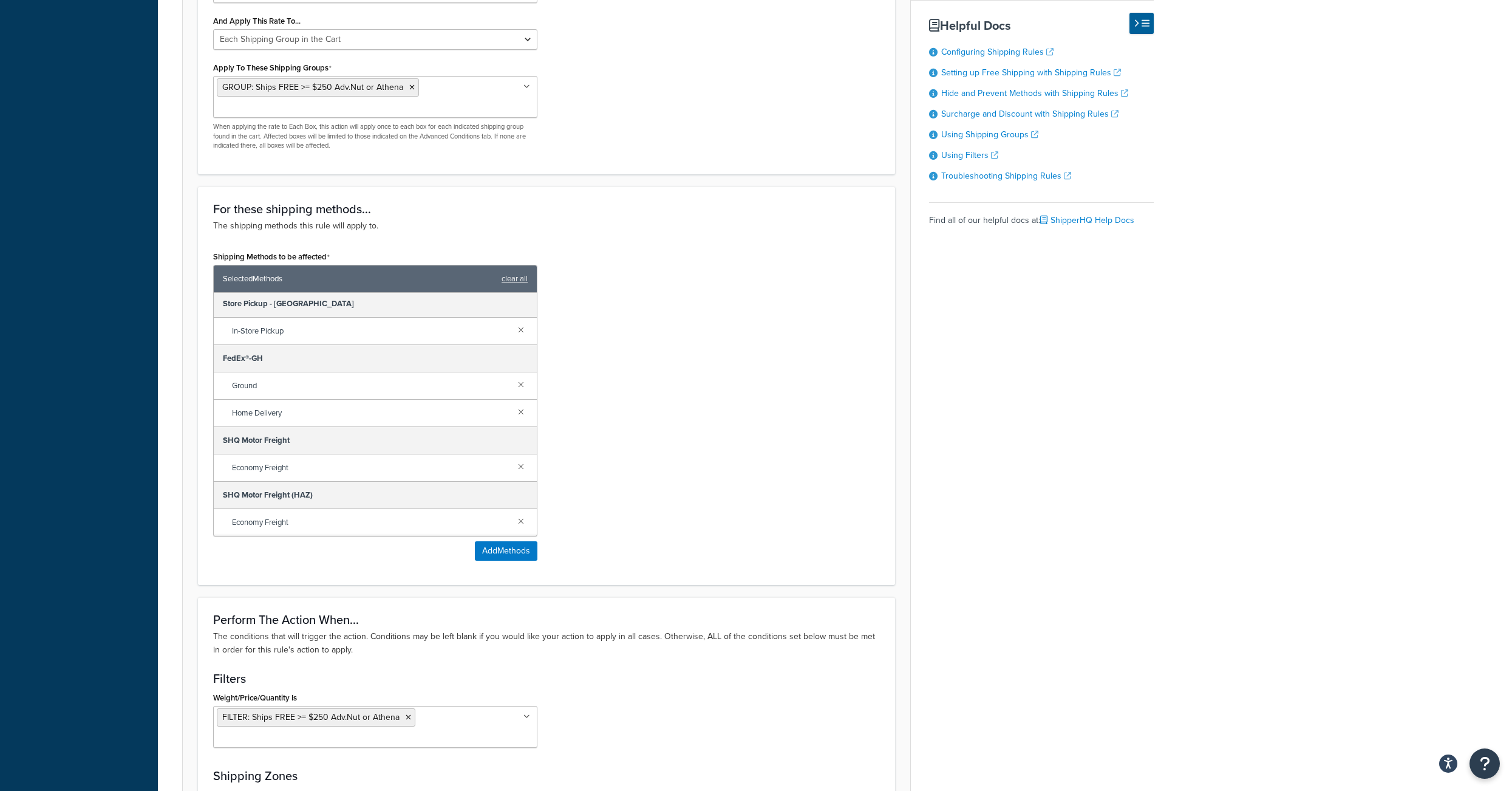
scroll to position [75, 0]
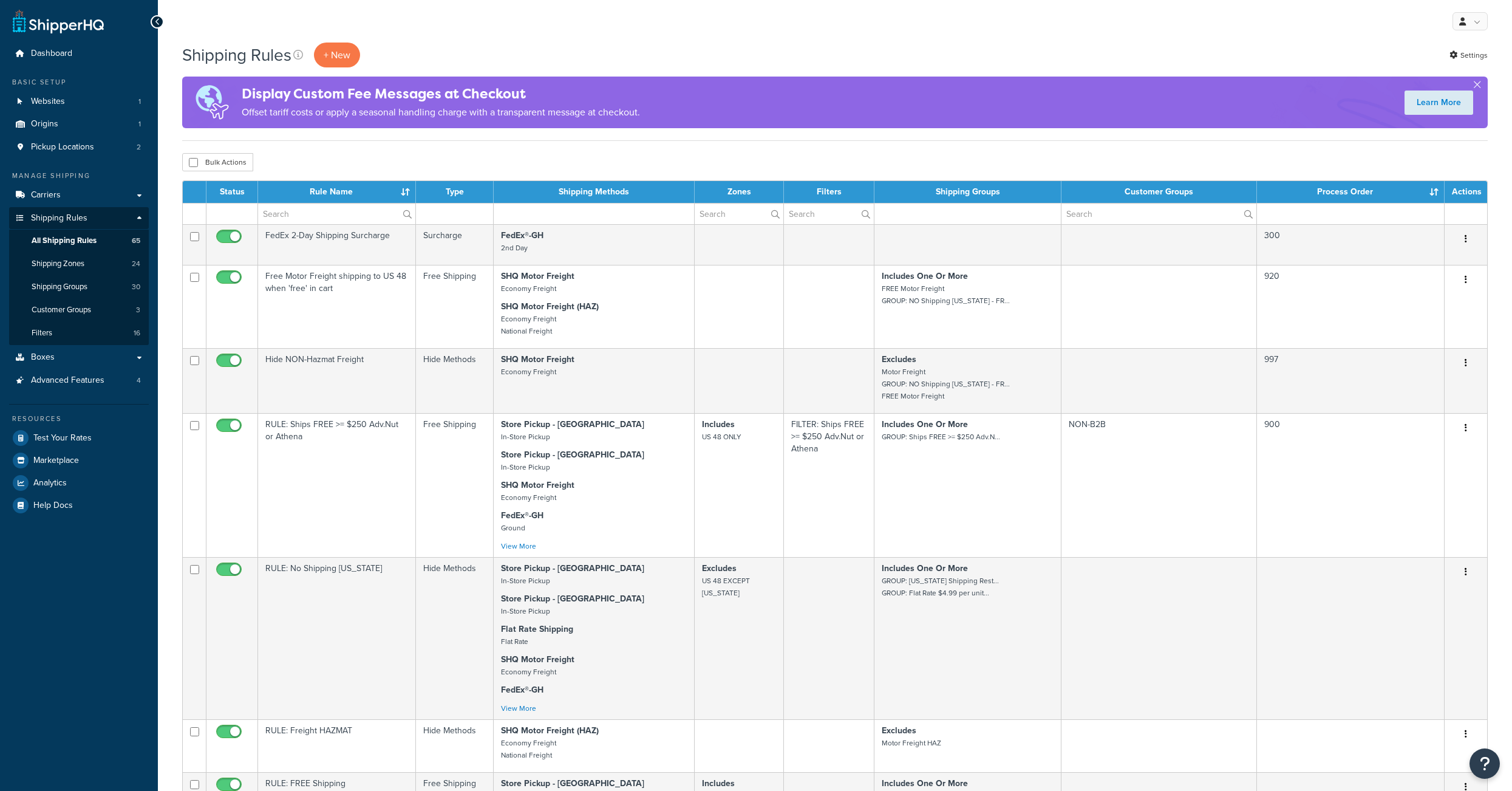
select select "1000"
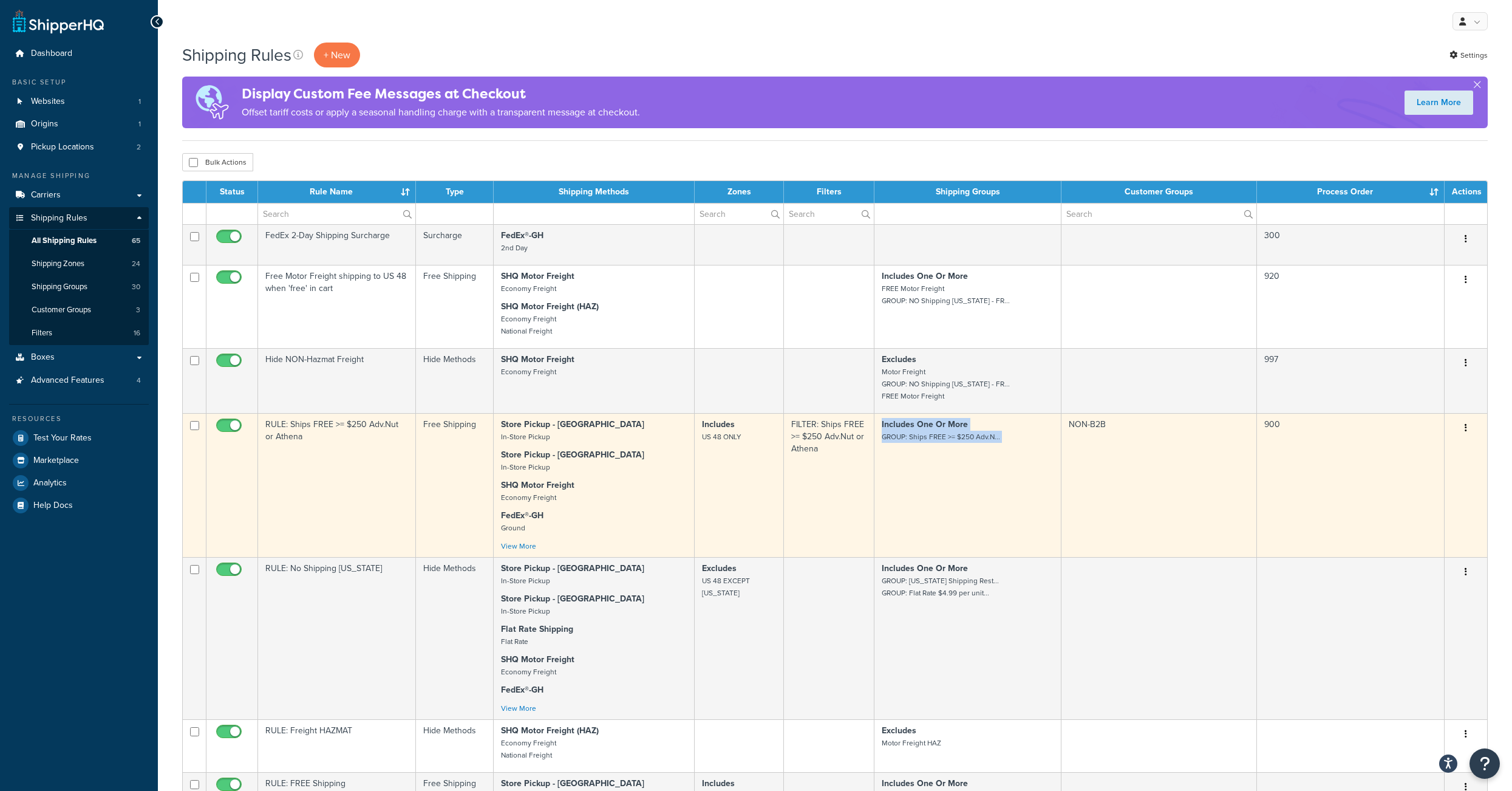
click at [1235, 473] on td "NON-B2B" at bounding box center [1159, 485] width 195 height 144
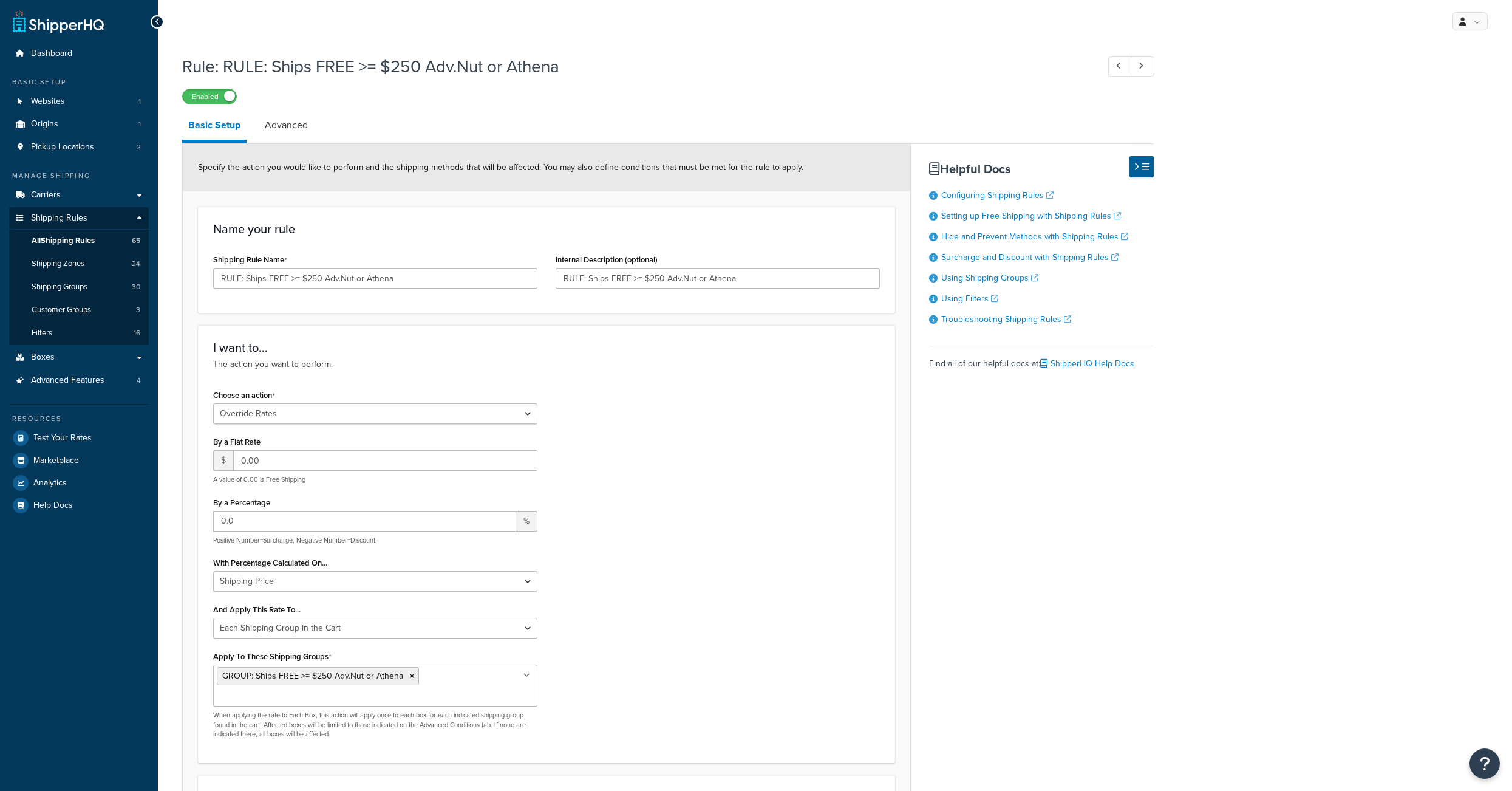
select select "OVERRIDE"
select select "SHIPPING_GROUP"
click at [86, 316] on span "Customer Groups" at bounding box center [61, 310] width 59 height 10
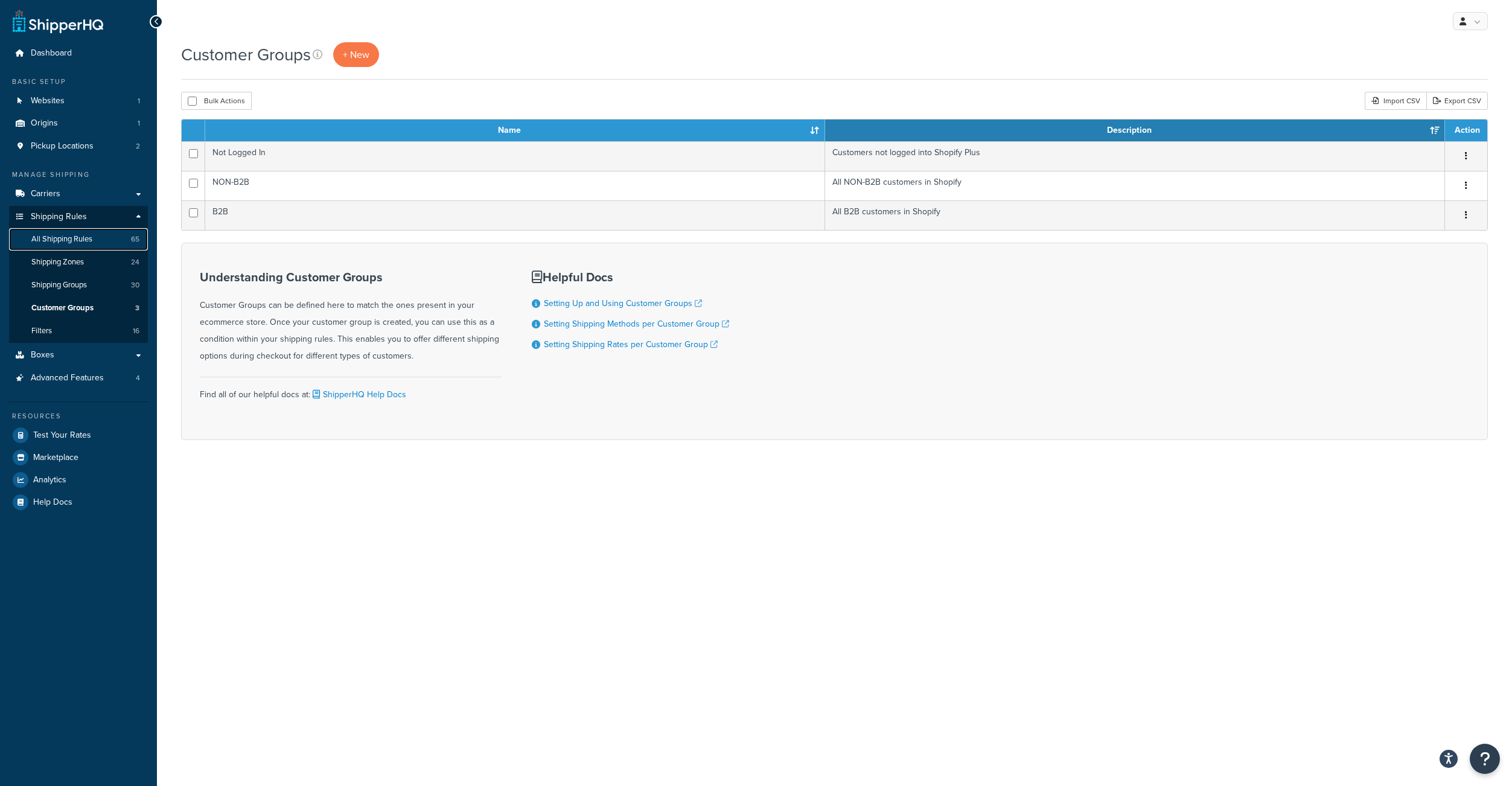
click at [86, 245] on span "All Shipping Rules" at bounding box center [62, 239] width 61 height 10
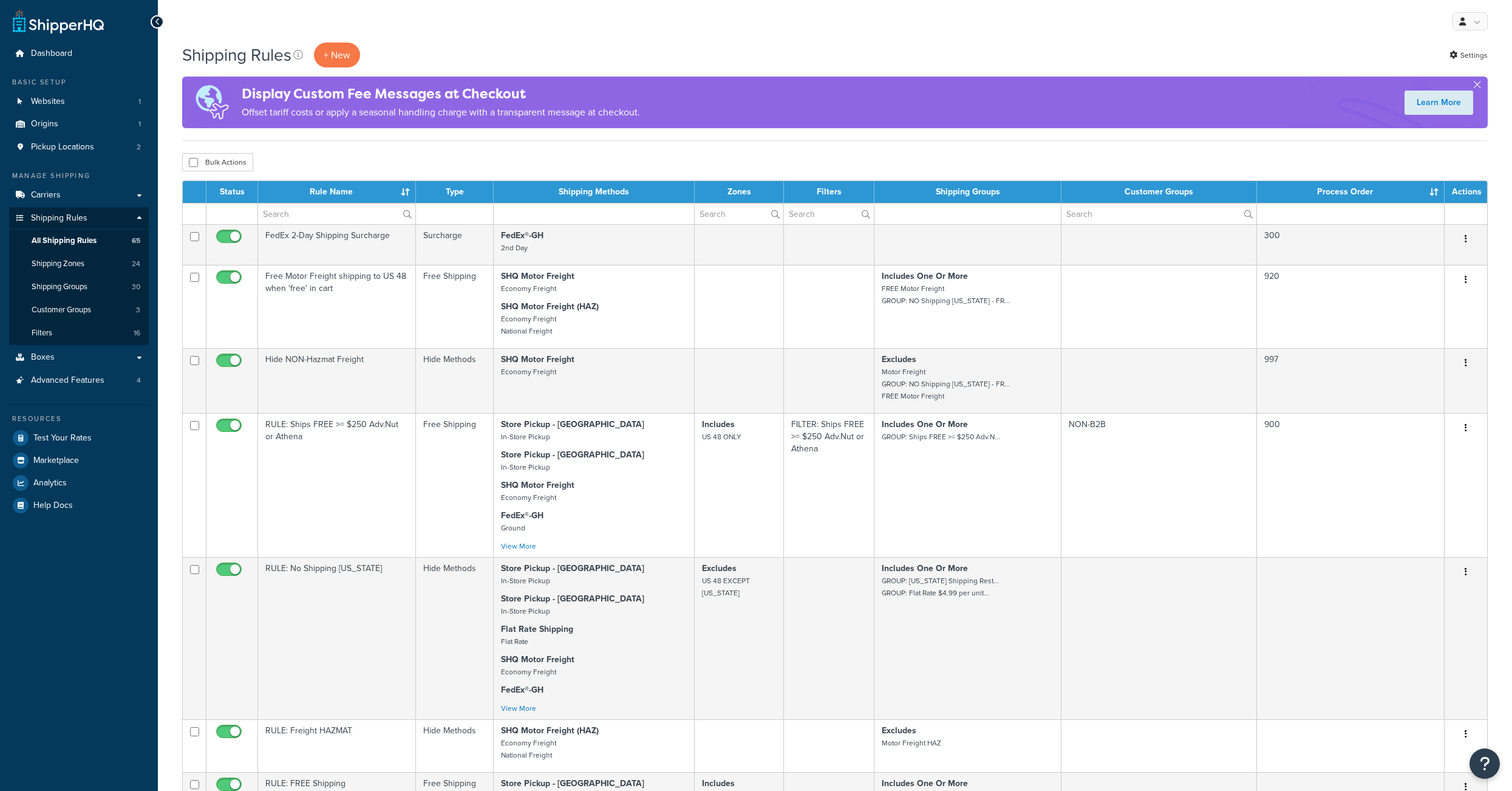
select select "1000"
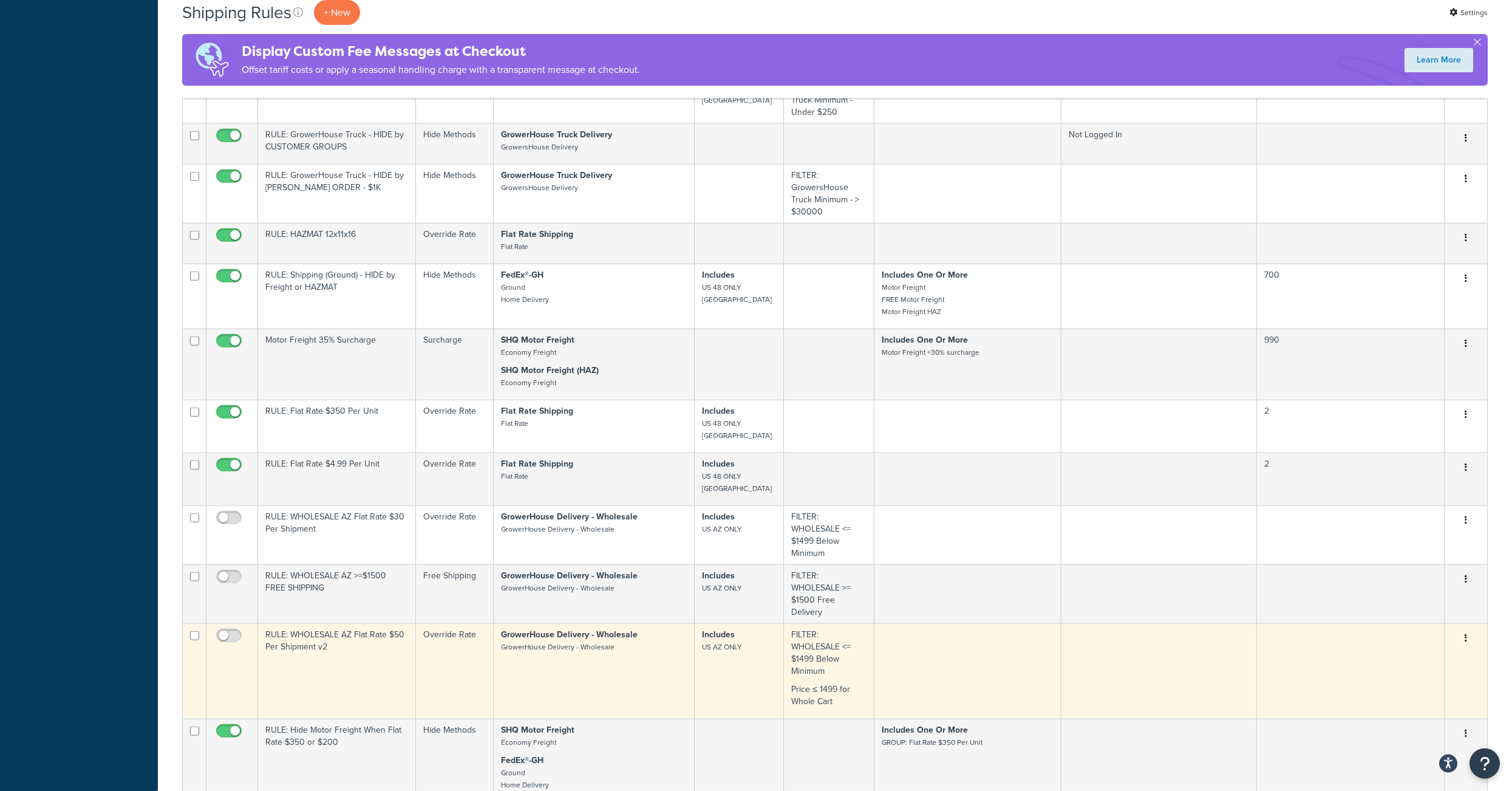
scroll to position [1869, 0]
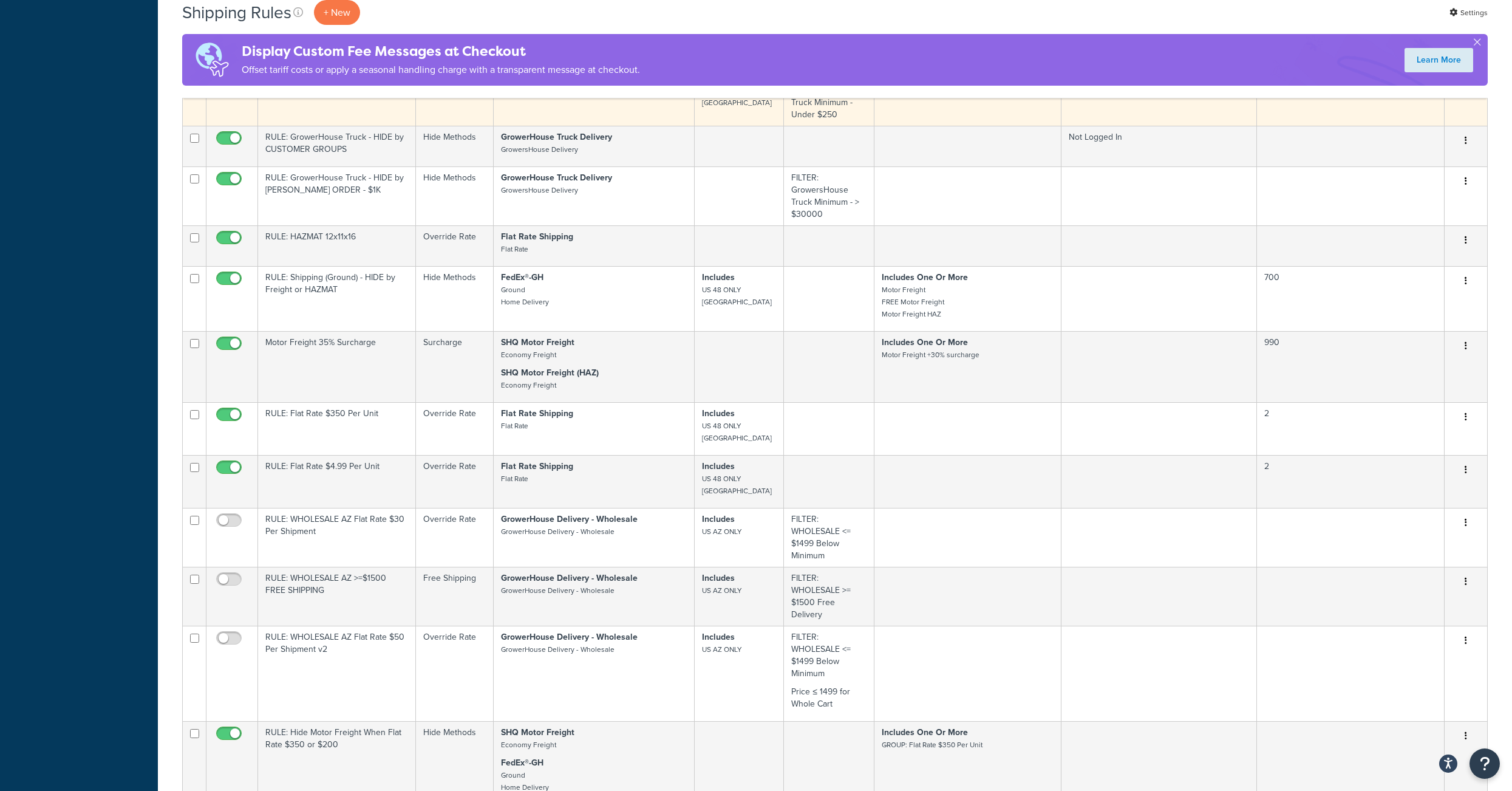
click at [308, 126] on td "RULE: GrowersHouse Truck - Under $250 - [GEOGRAPHIC_DATA]" at bounding box center [337, 96] width 158 height 59
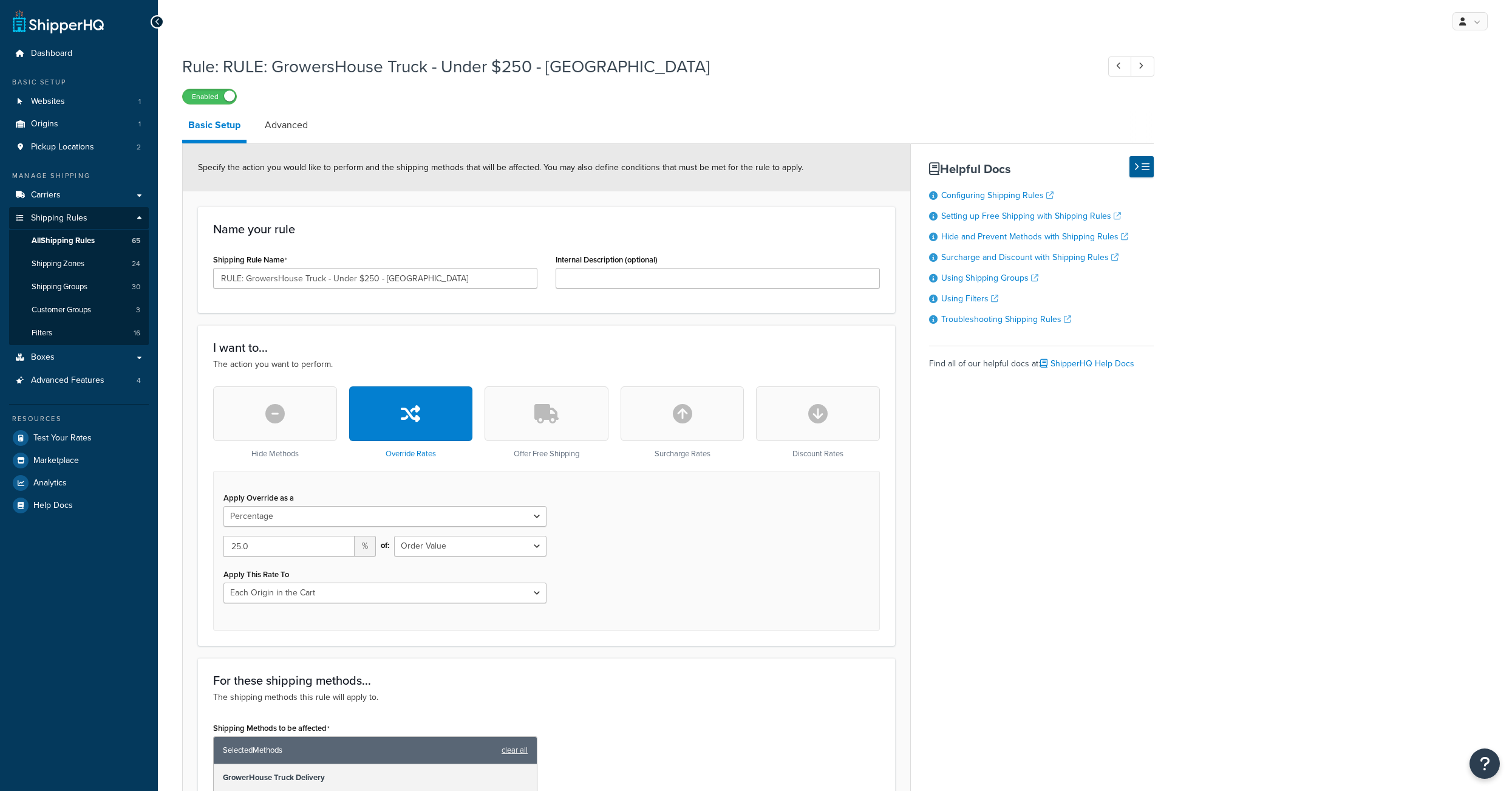
select select "PERCENTAGE"
select select "LOCATION"
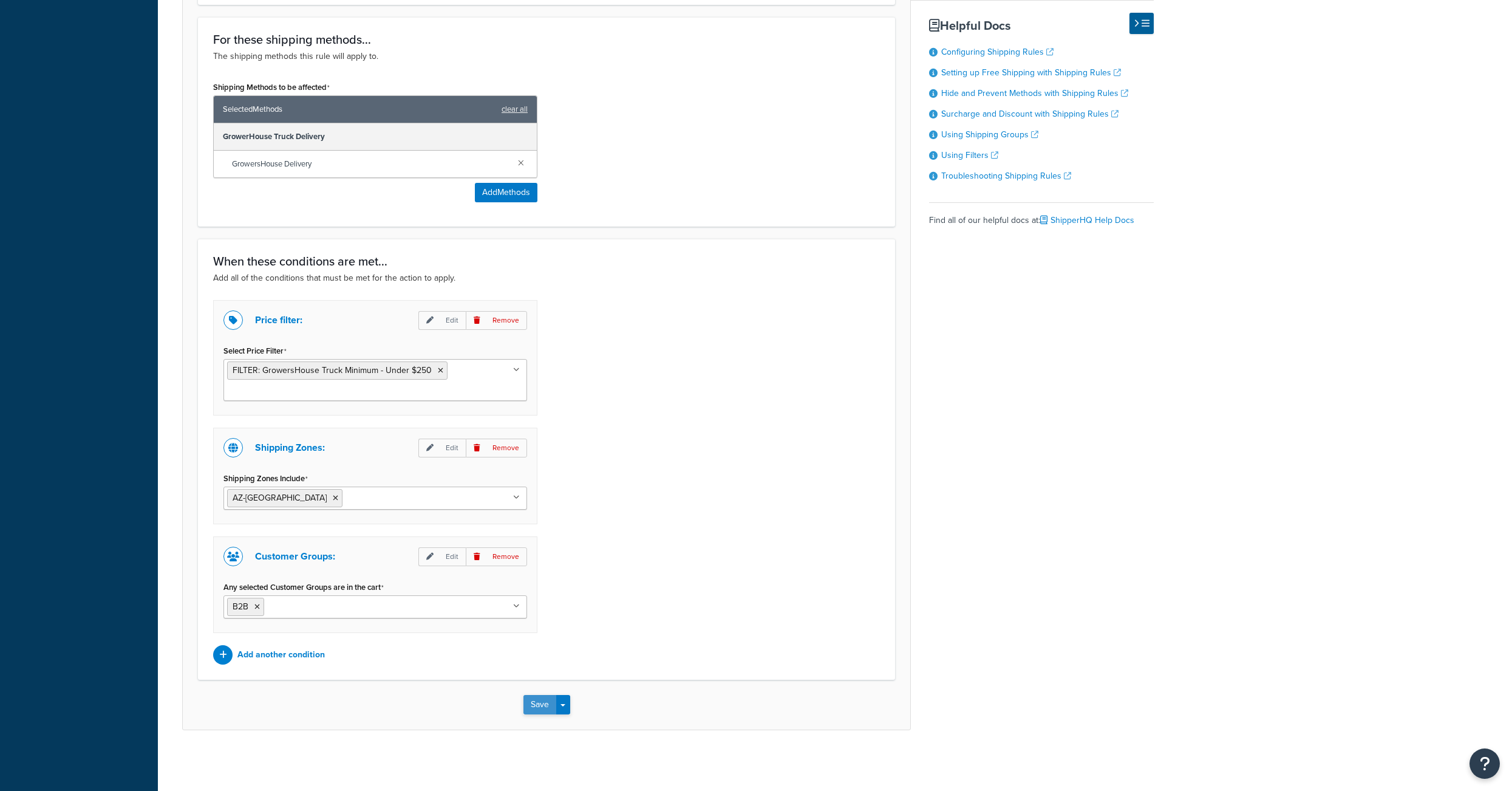
scroll to position [688, 0]
click at [530, 706] on button "Save" at bounding box center [539, 704] width 33 height 20
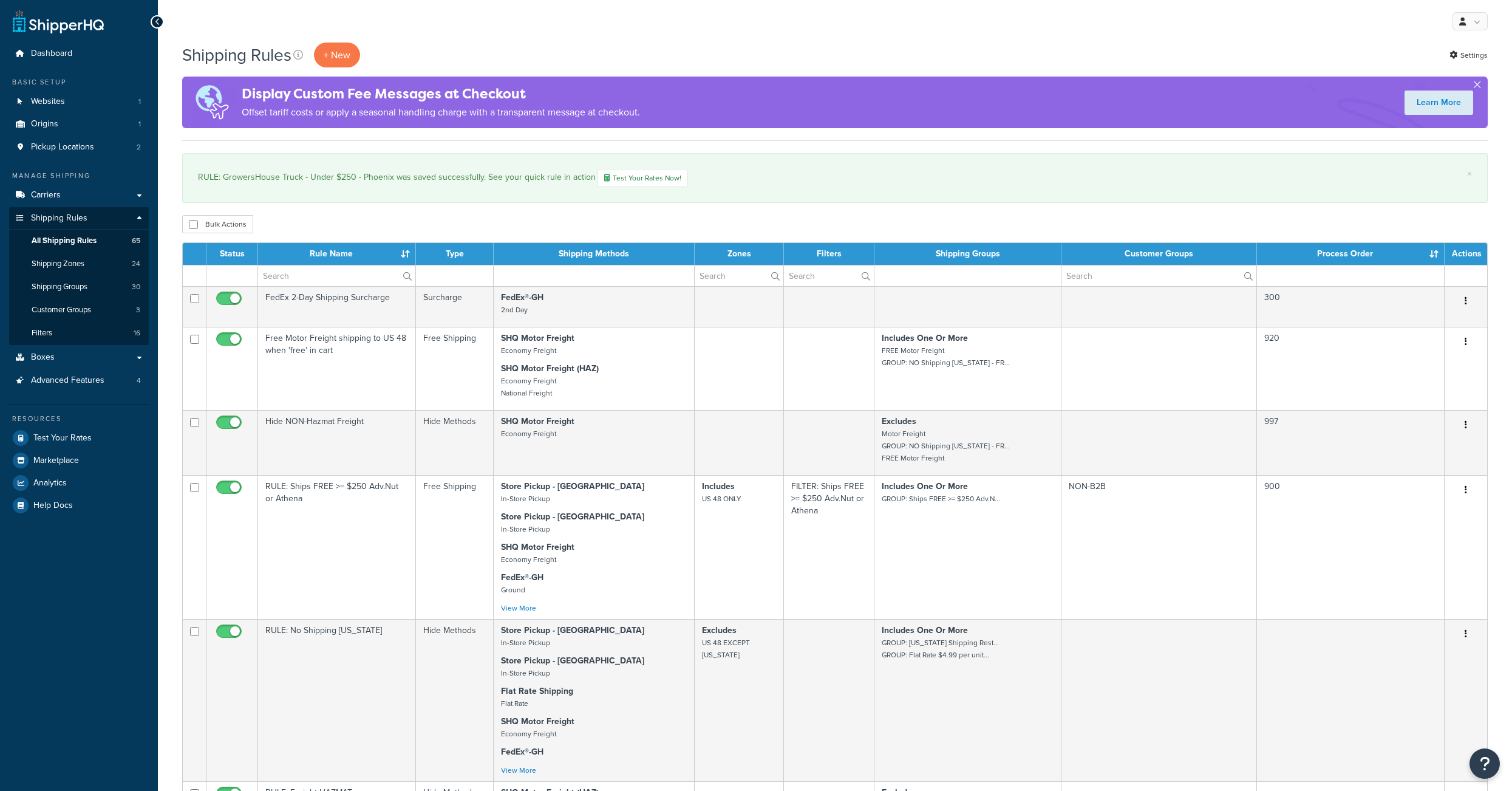
select select "1000"
click at [300, 221] on div "Bulk Actions Duplicate Delete" at bounding box center [835, 224] width 1305 height 18
click at [61, 200] on span "Carriers" at bounding box center [46, 195] width 30 height 10
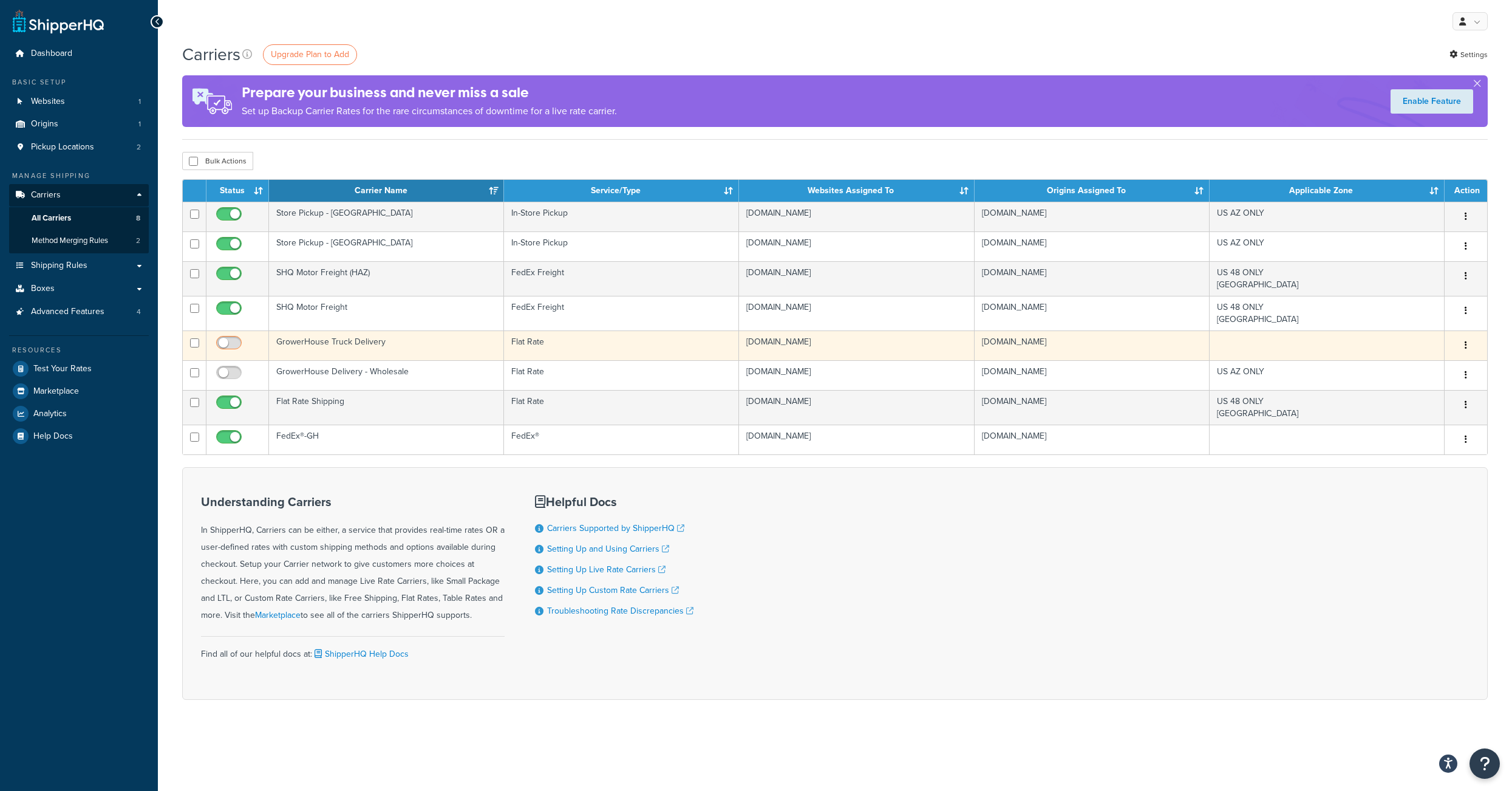
click at [233, 353] on input "checkbox" at bounding box center [230, 345] width 33 height 15
checkbox input "true"
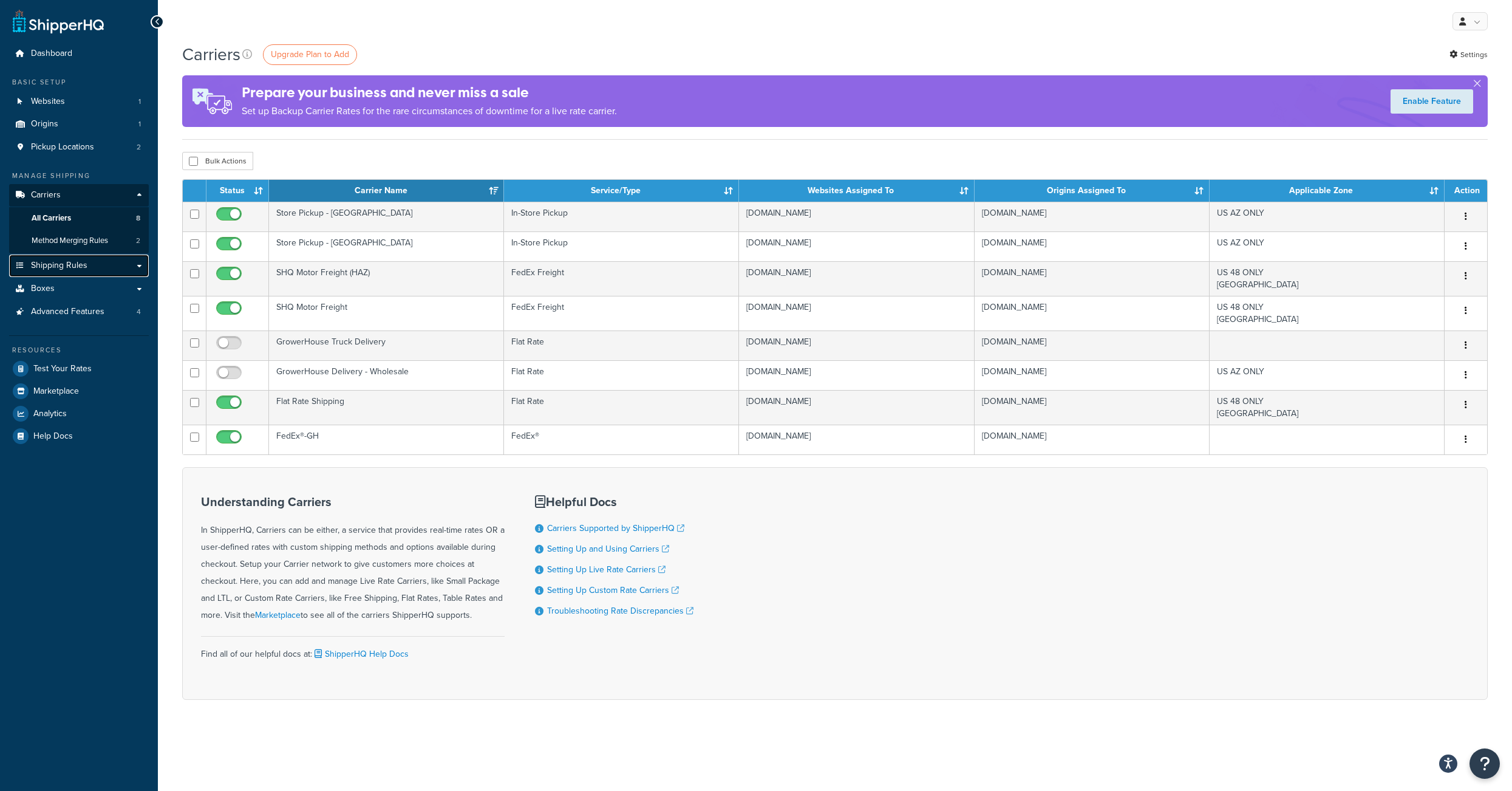
click at [74, 271] on span "Shipping Rules" at bounding box center [59, 266] width 56 height 10
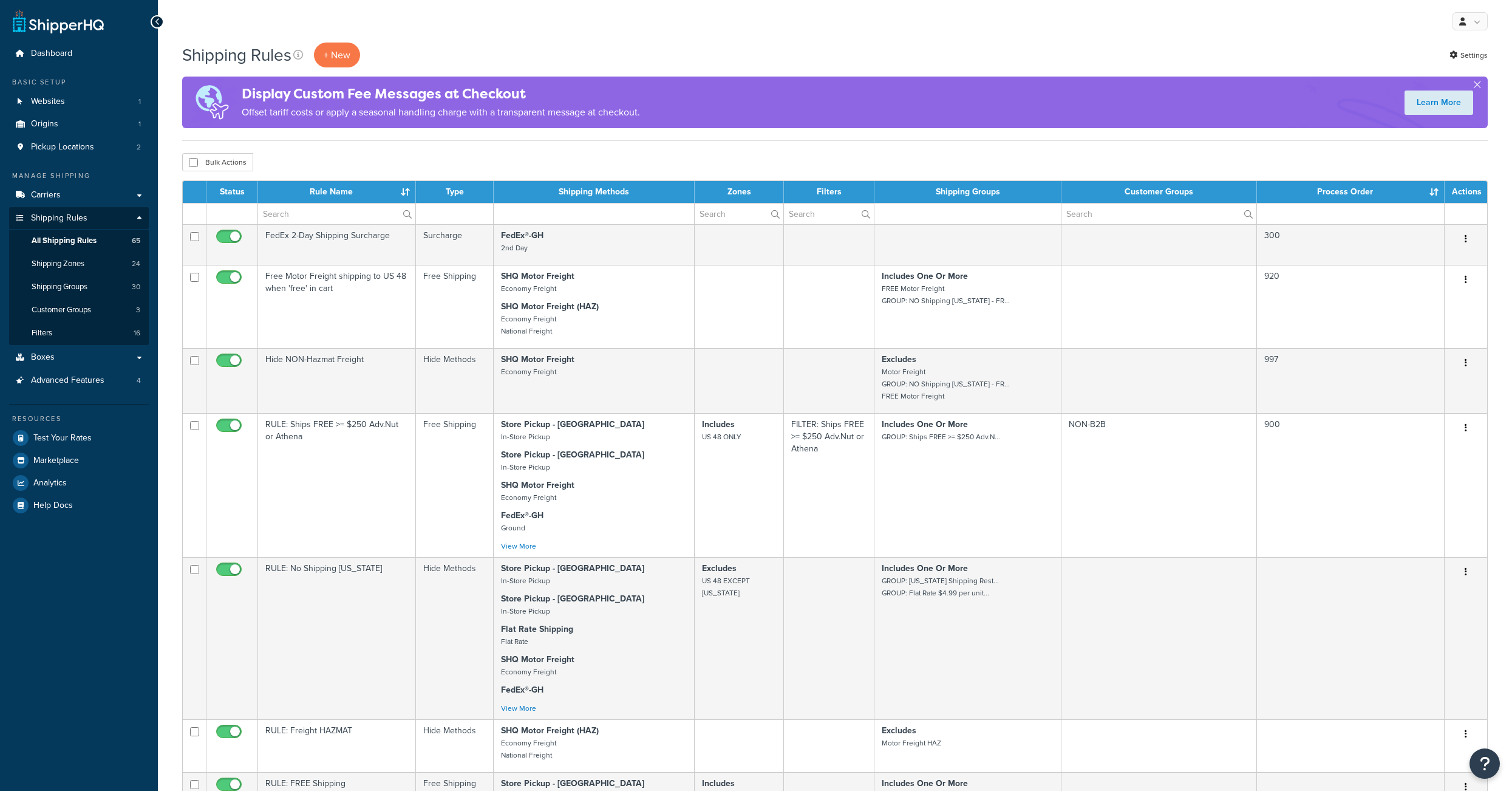
select select "1000"
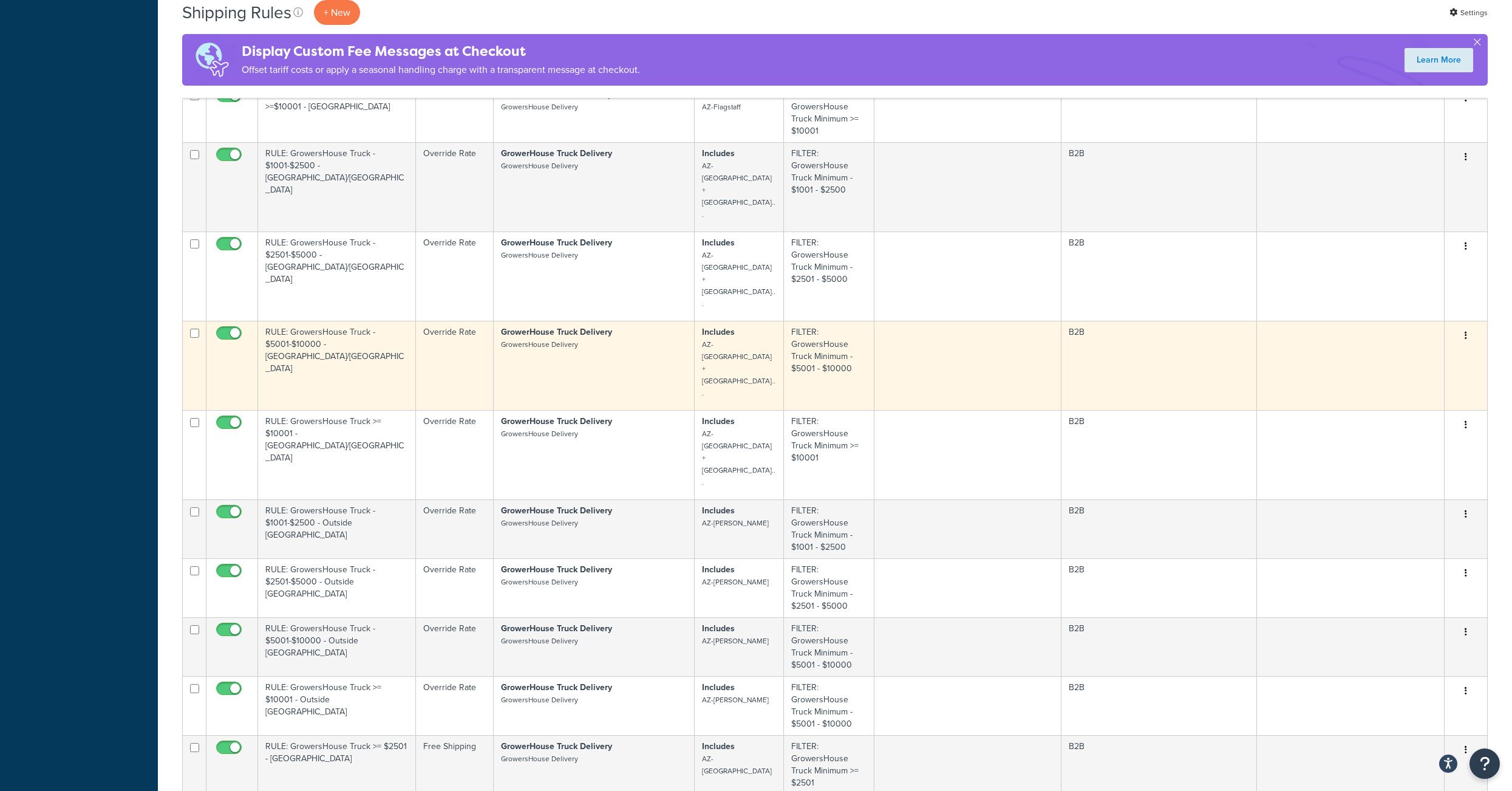
scroll to position [4420, 0]
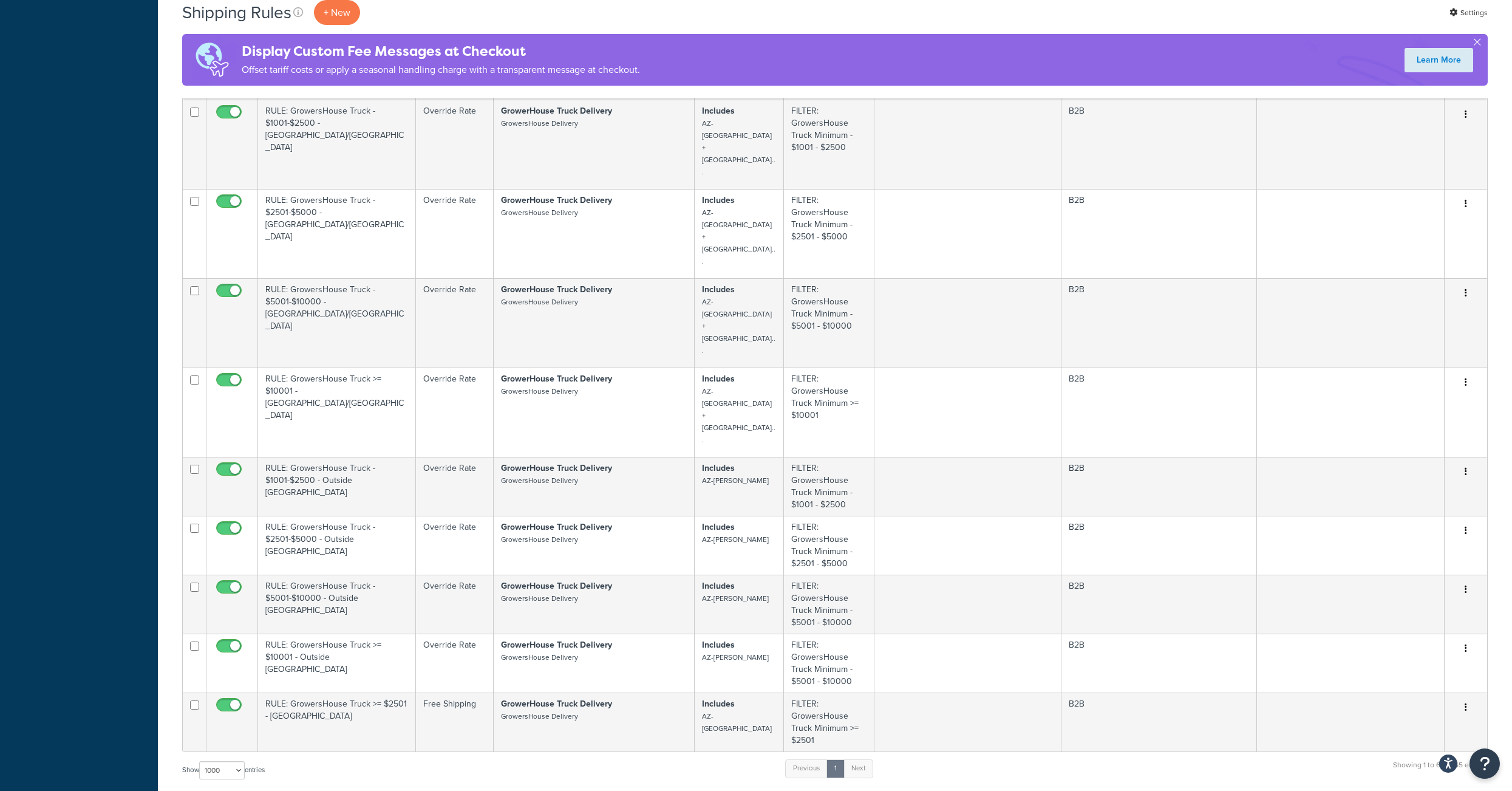
click at [730, 11] on small "AZ-Flagstaff" at bounding box center [721, 5] width 39 height 11
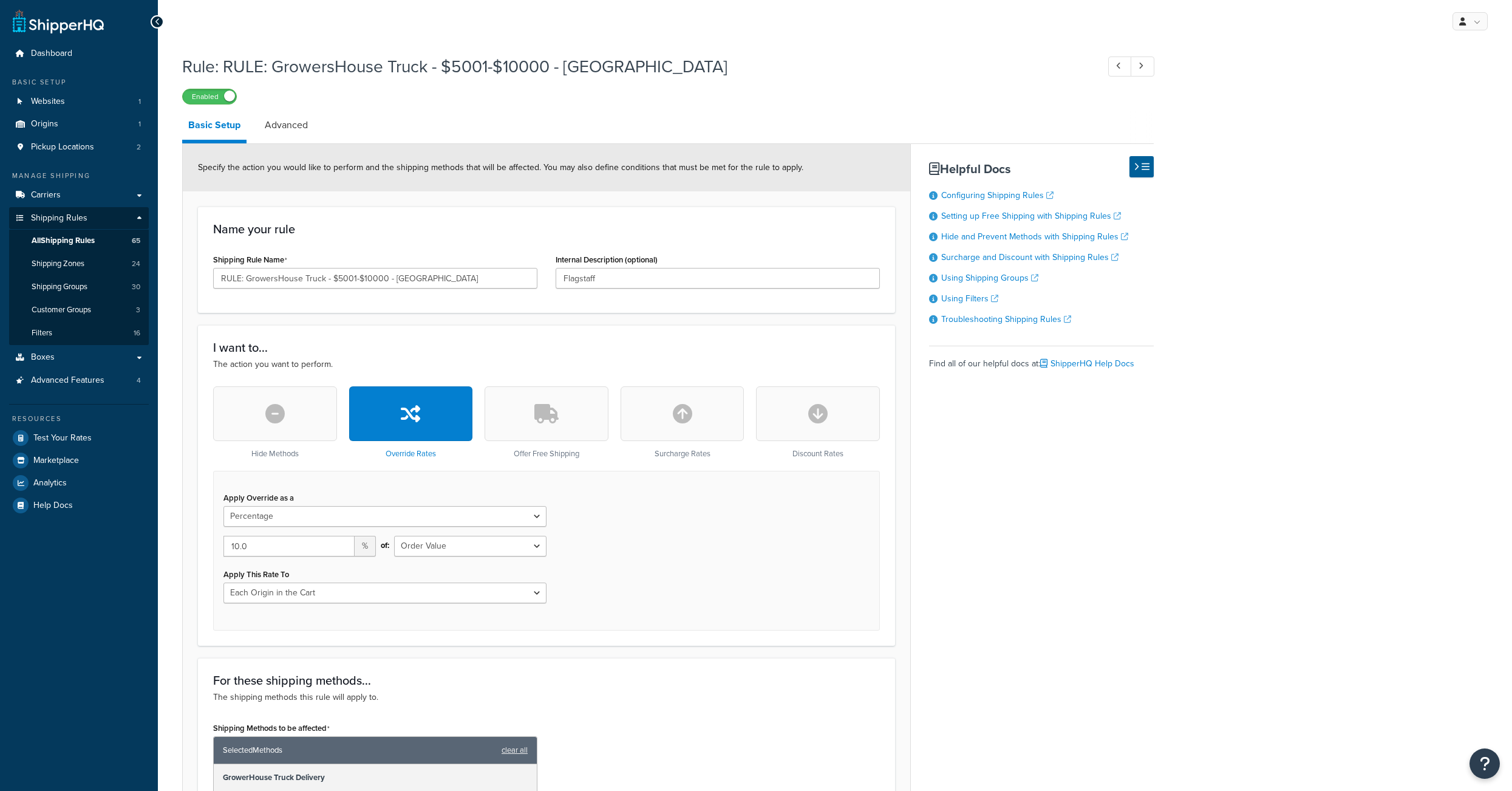
select select "PERCENTAGE"
select select "LOCATION"
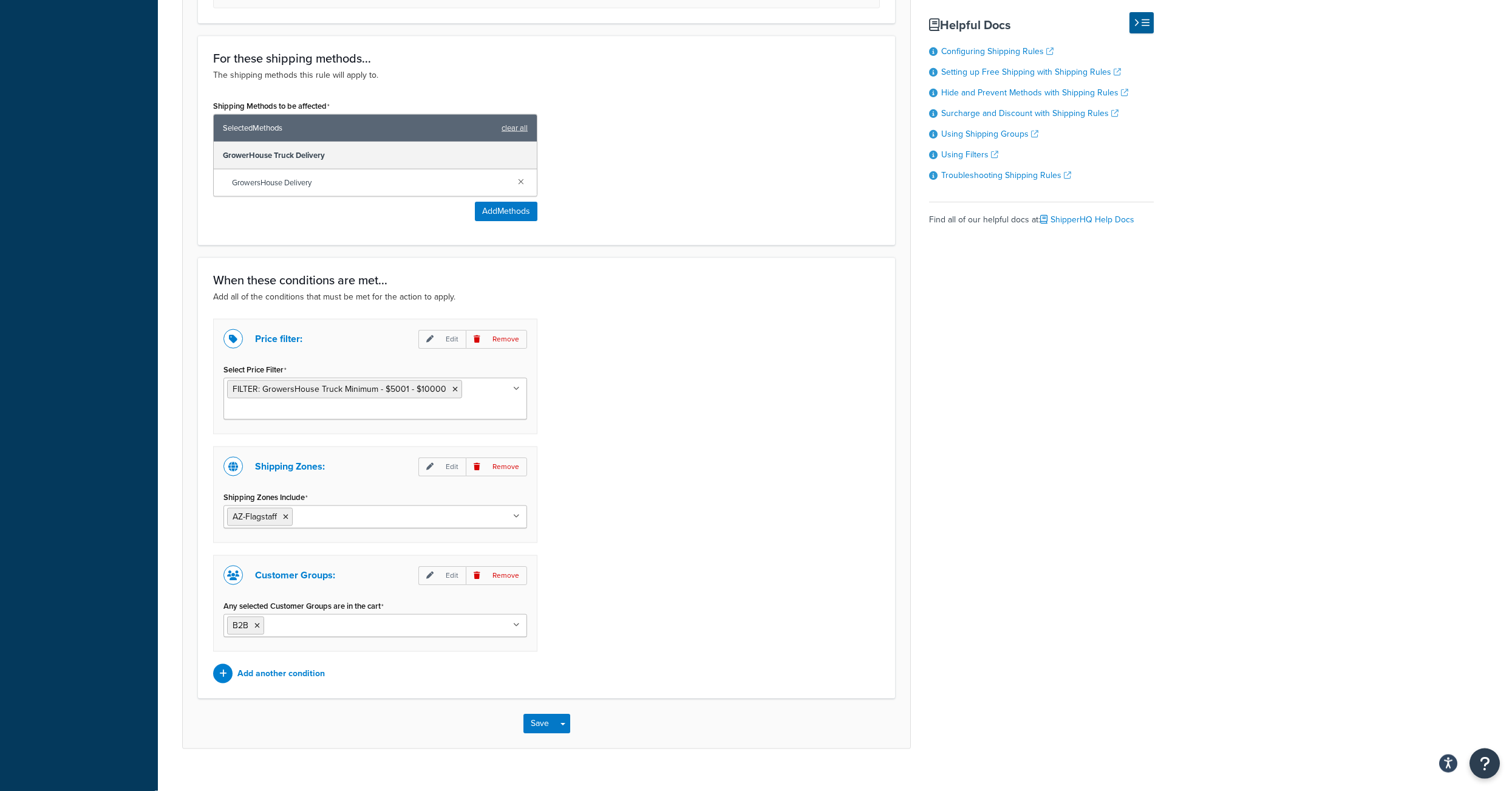
scroll to position [623, 0]
click at [798, 297] on div "When these conditions are met... Add all of the conditions that must be met for…" at bounding box center [546, 476] width 697 height 441
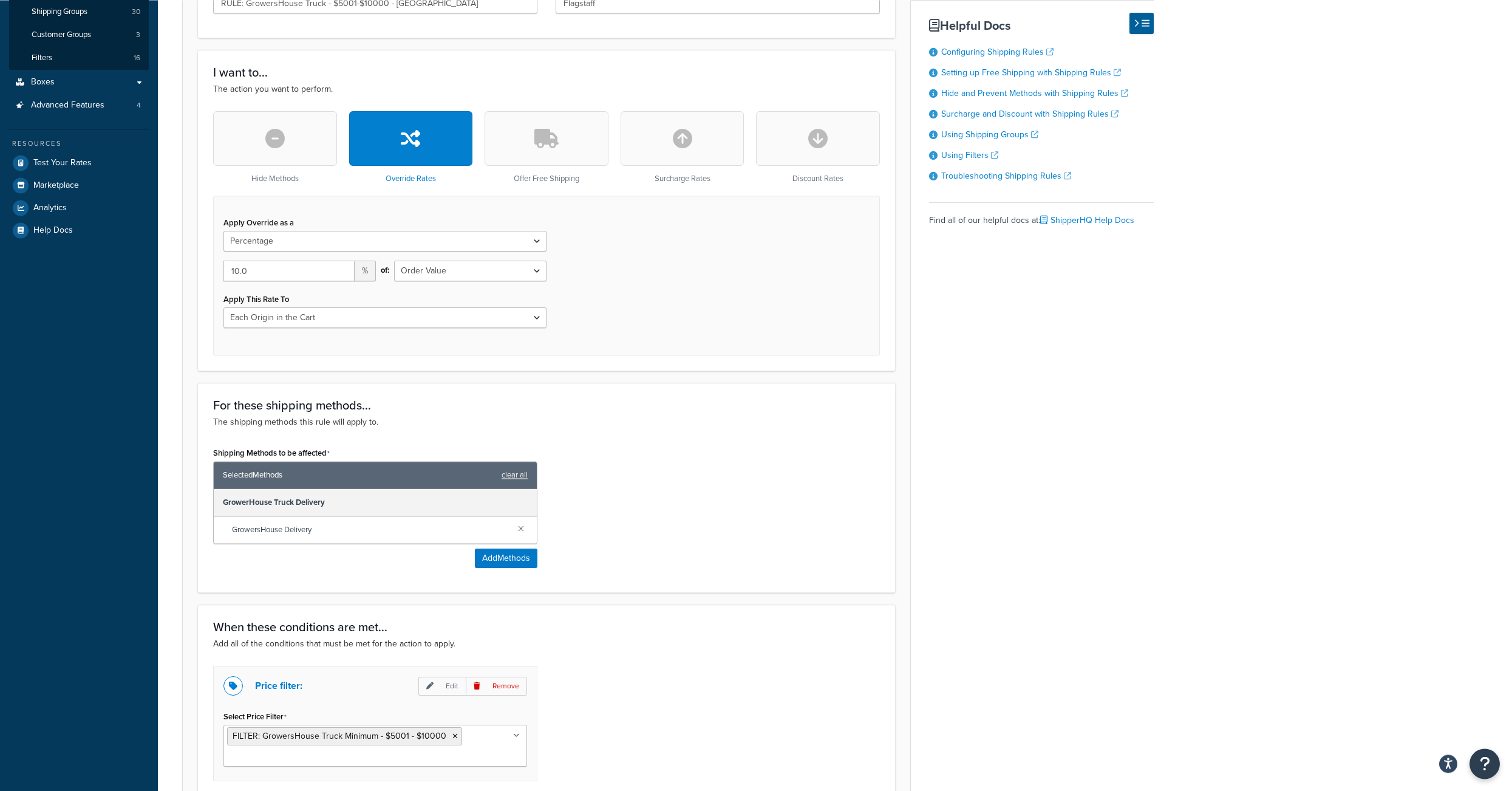
scroll to position [81, 0]
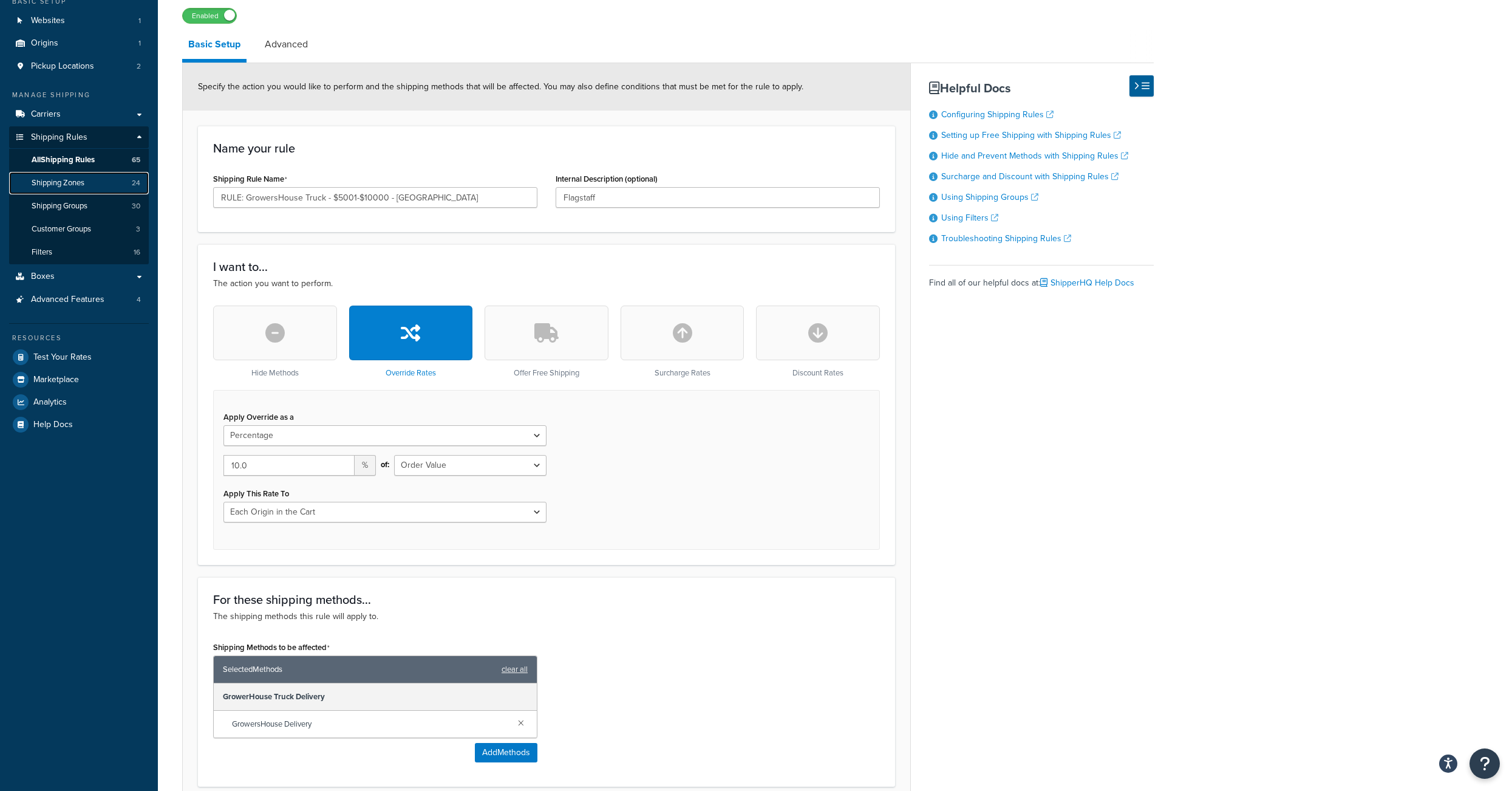
click at [70, 188] on span "Shipping Zones" at bounding box center [58, 183] width 53 height 10
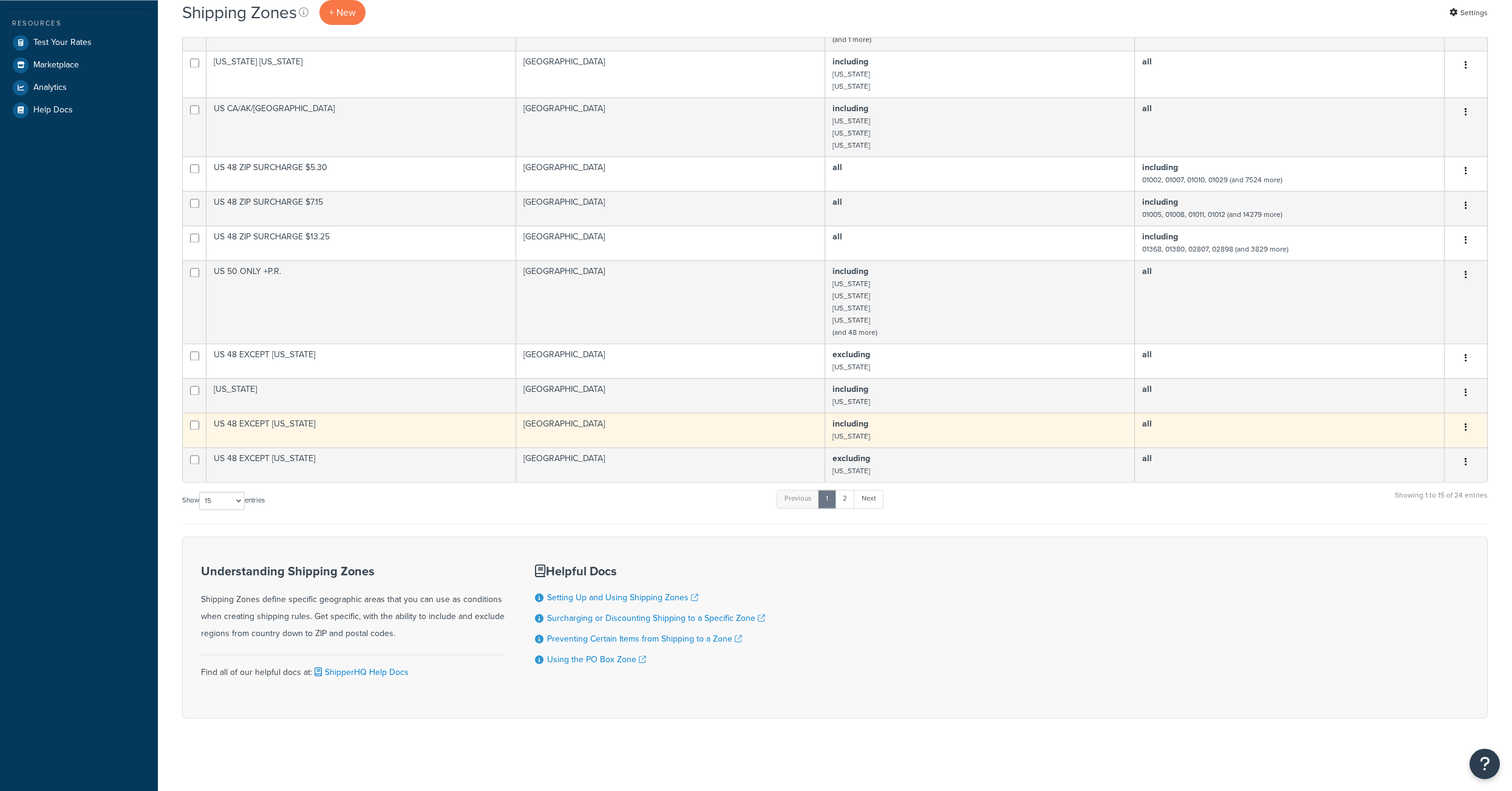
scroll to position [470, 0]
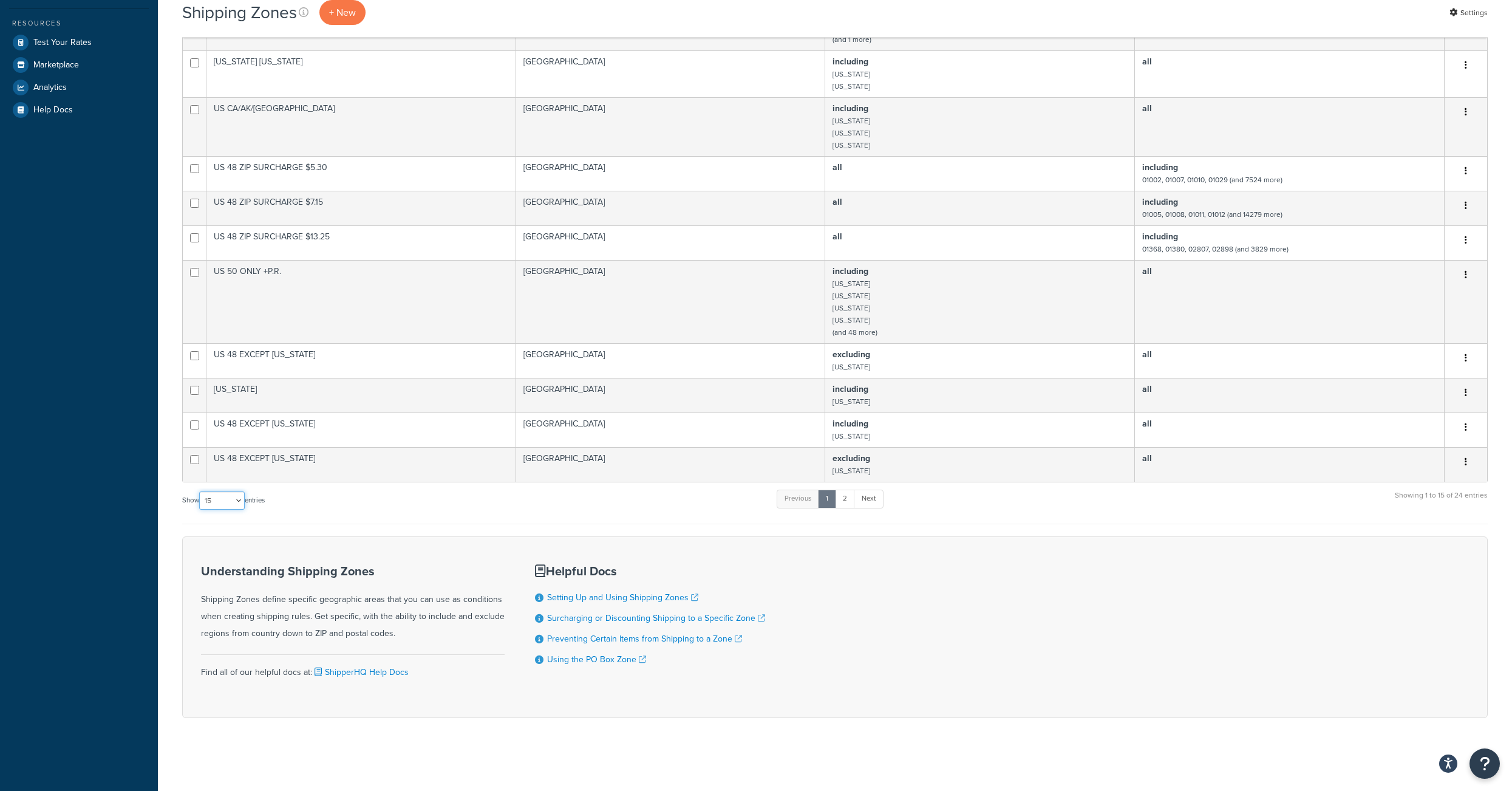
select select "50"
click option "50" at bounding box center [0, 0] width 0 height 0
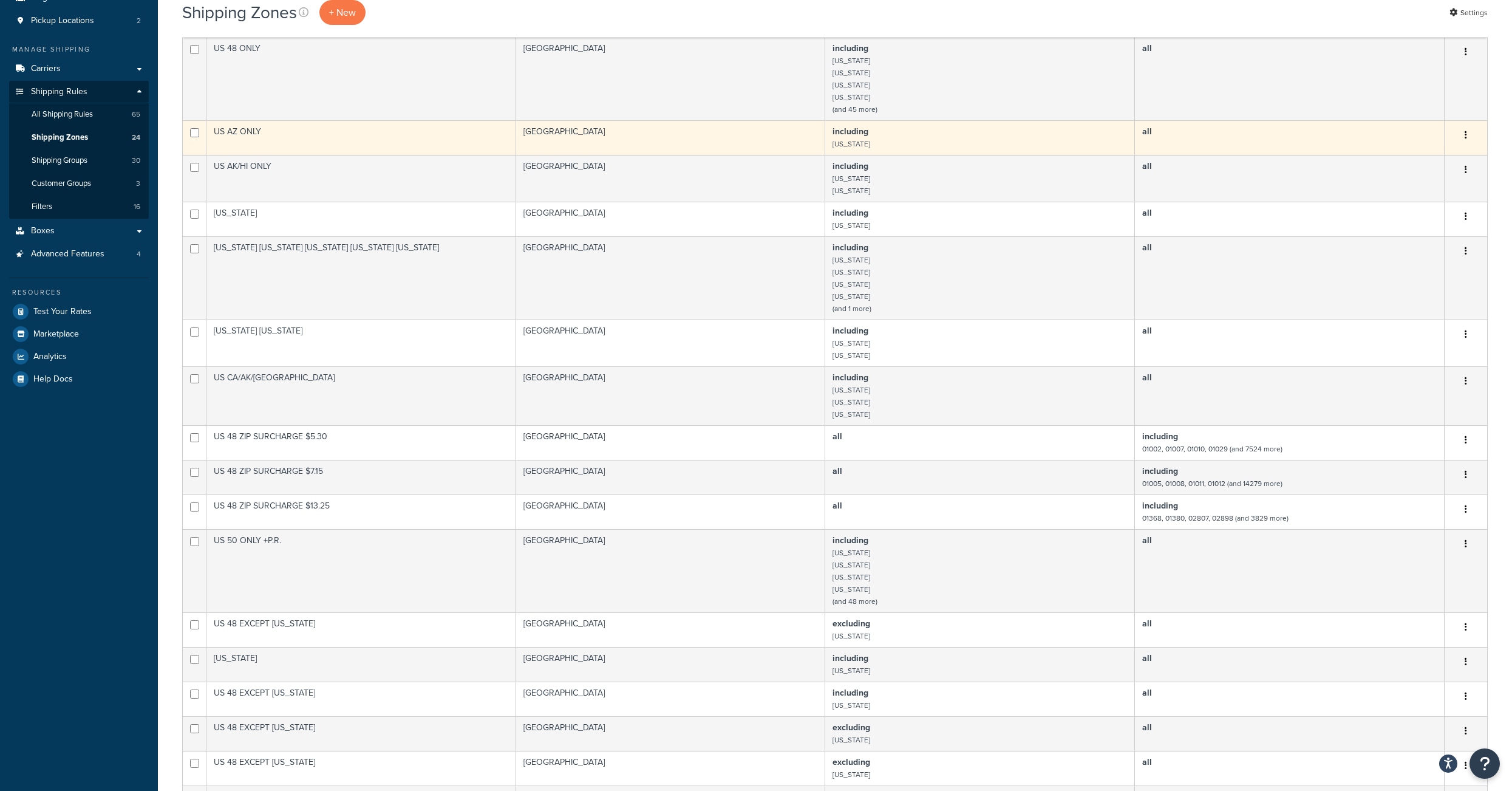
scroll to position [0, 0]
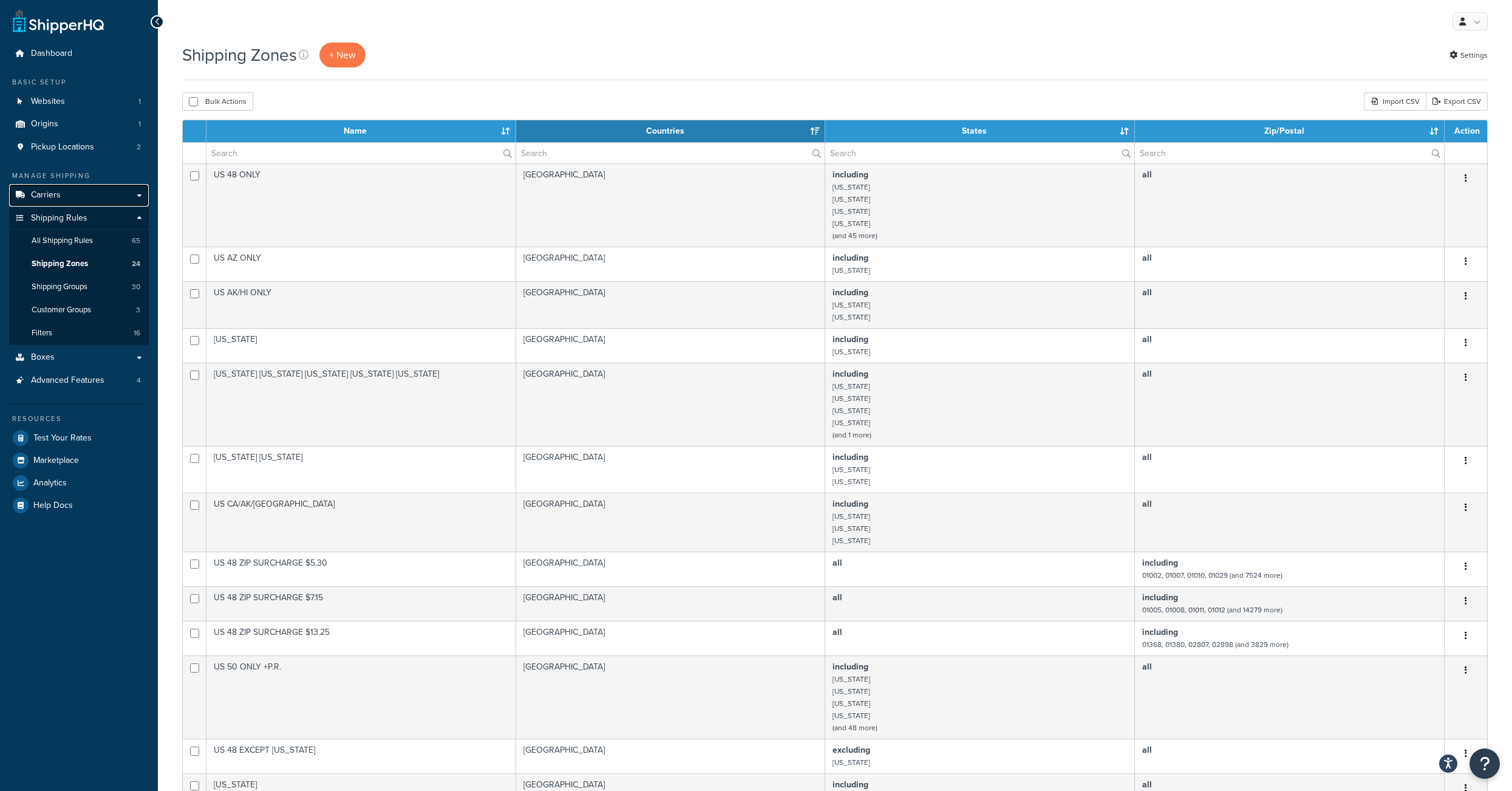
click at [51, 200] on span "Carriers" at bounding box center [46, 195] width 30 height 10
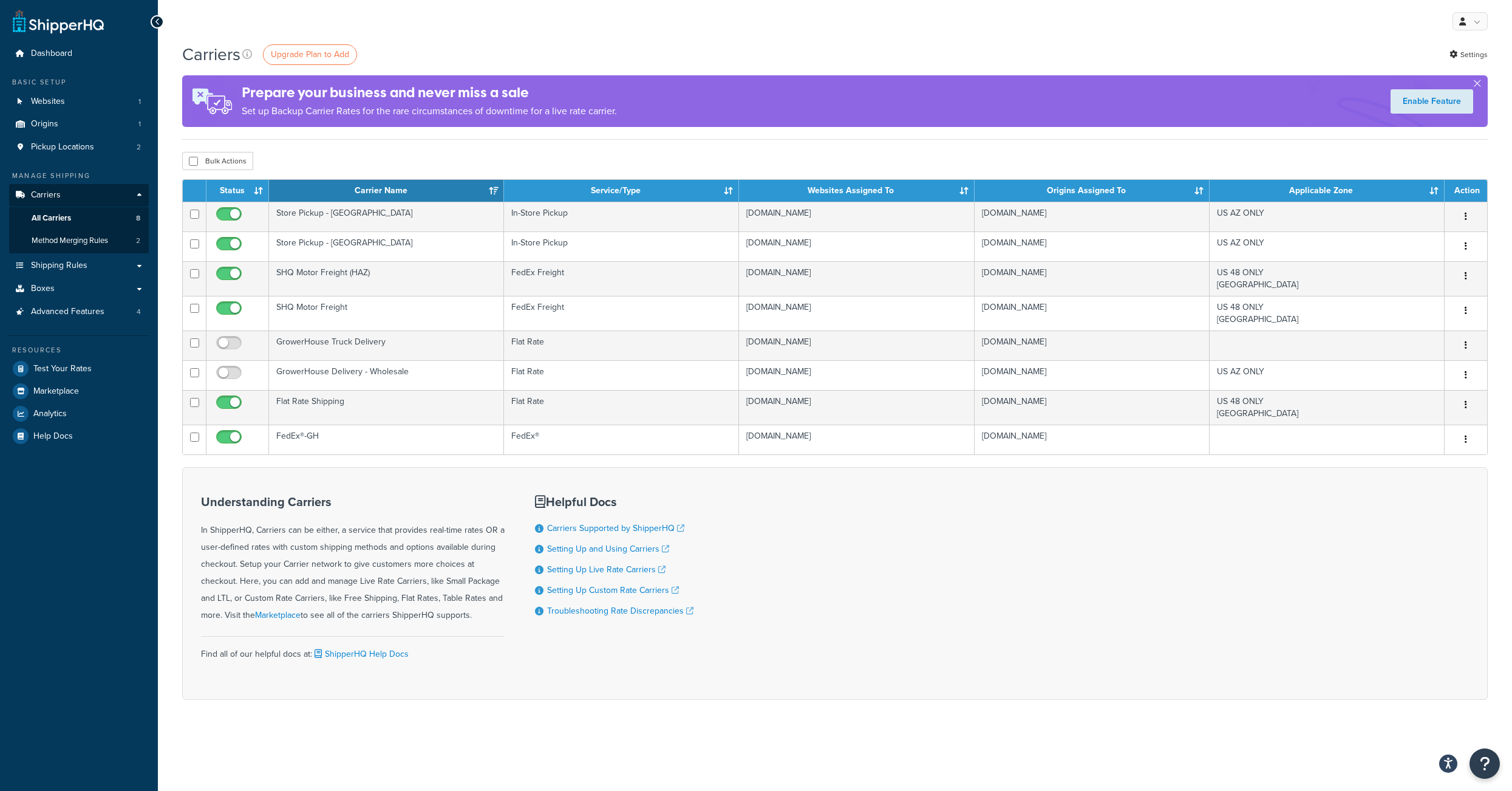
click at [914, 654] on div "Understanding Carriers In ShipperHQ, Carriers can be either, a service that pro…" at bounding box center [835, 583] width 1305 height 232
click at [524, 40] on div "My Profile Billing Global Settings Contact Us Logout" at bounding box center [834, 21] width 1354 height 43
click at [877, 657] on div "Understanding Carriers In ShipperHQ, Carriers can be either, a service that pro…" at bounding box center [835, 583] width 1305 height 232
click at [946, 598] on div "Understanding Carriers In ShipperHQ, Carriers can be either, a service that pro…" at bounding box center [835, 583] width 1305 height 232
click at [504, 24] on div "My Profile Billing Global Settings Contact Us Logout" at bounding box center [834, 21] width 1354 height 43
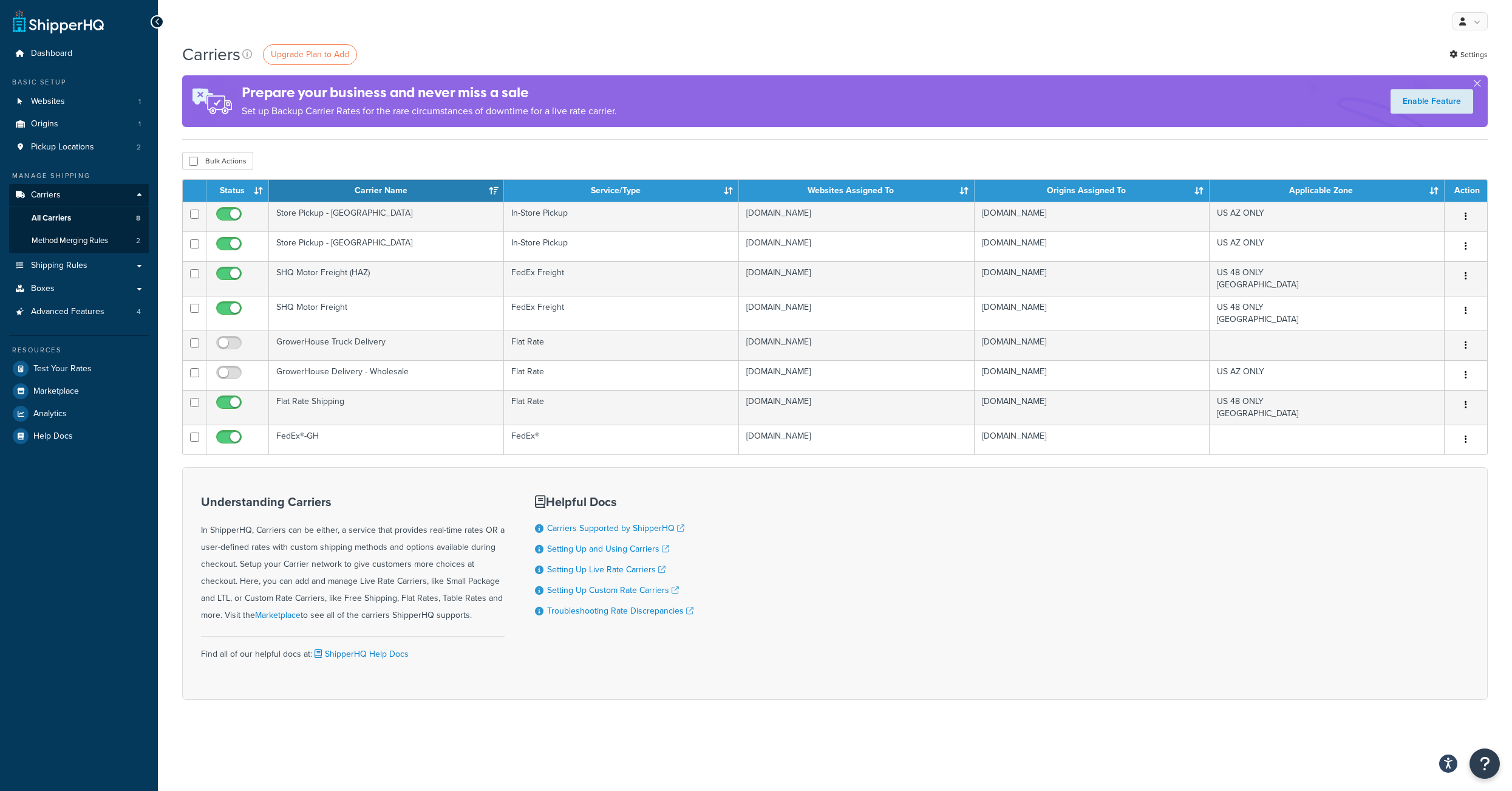
click at [495, 35] on div "My Profile Billing Global Settings Contact Us Logout" at bounding box center [834, 21] width 1354 height 43
click at [462, 170] on div "Bulk Actions Duplicate [GEOGRAPHIC_DATA]" at bounding box center [835, 161] width 1305 height 18
